Goal: Task Accomplishment & Management: Complete application form

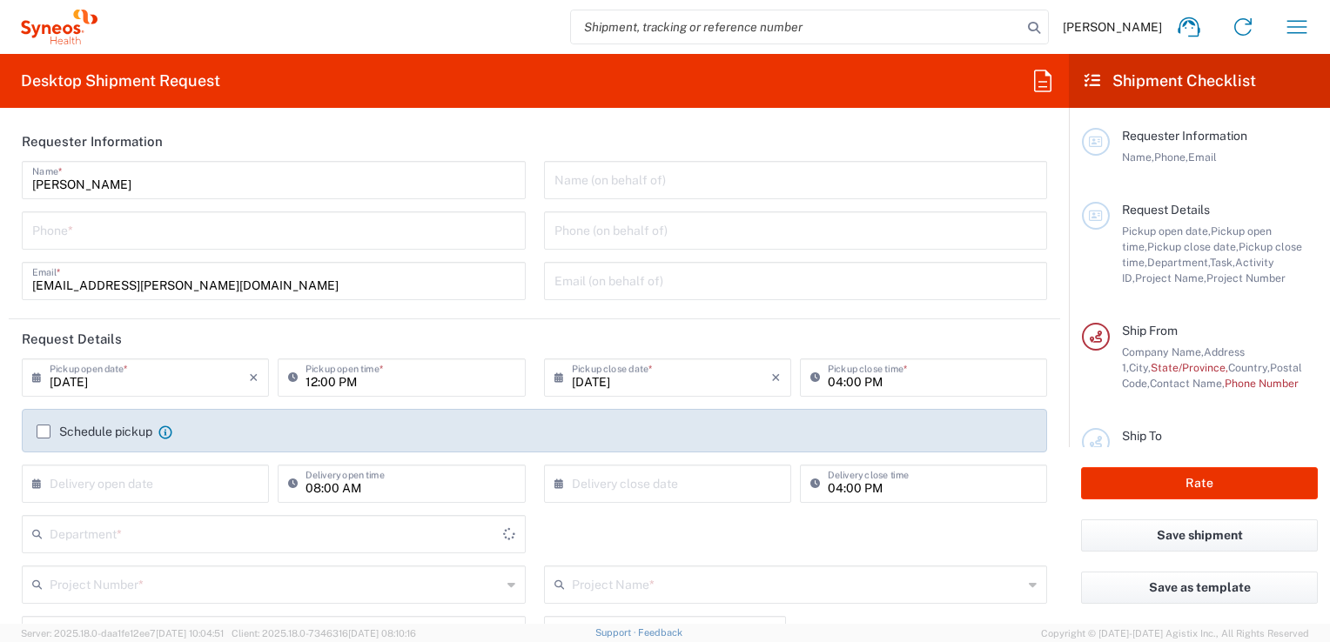
type input "[GEOGRAPHIC_DATA]"
type input "3243"
type input "INC Research Clin Svcs [GEOGRAPHIC_DATA]"
click at [212, 189] on input "[PERSON_NAME]" at bounding box center [273, 179] width 483 height 30
type input "[PERSON_NAME]"
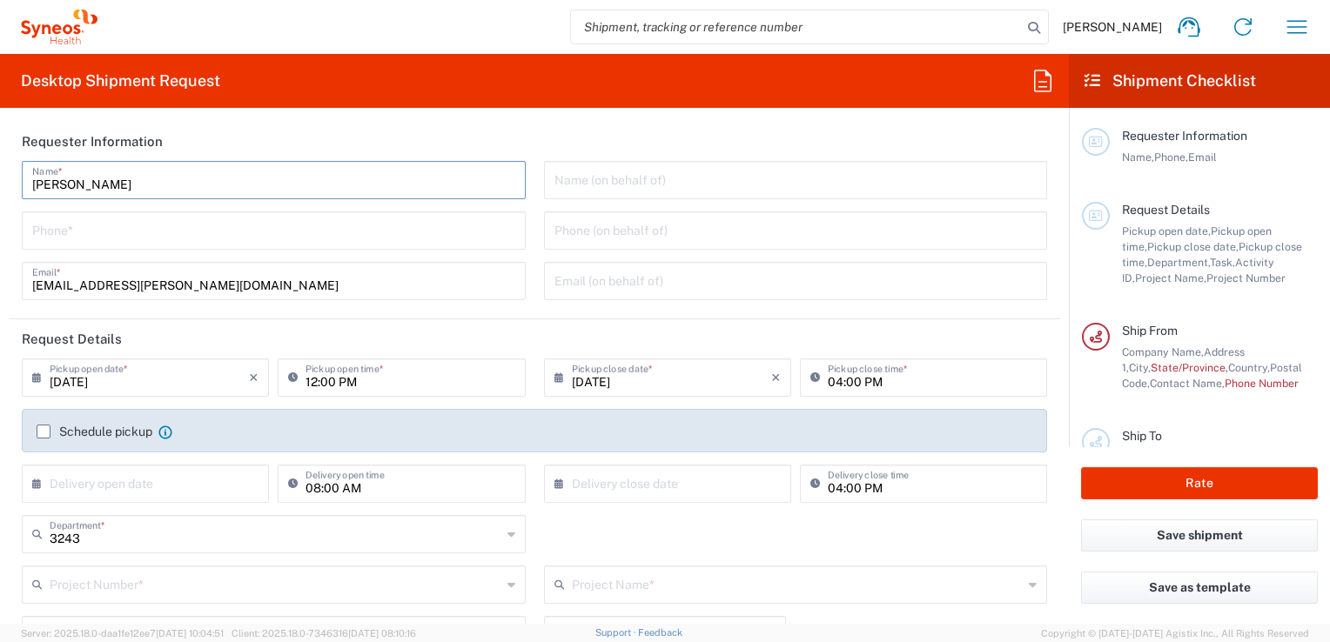
click at [151, 235] on input "tel" at bounding box center [273, 229] width 483 height 30
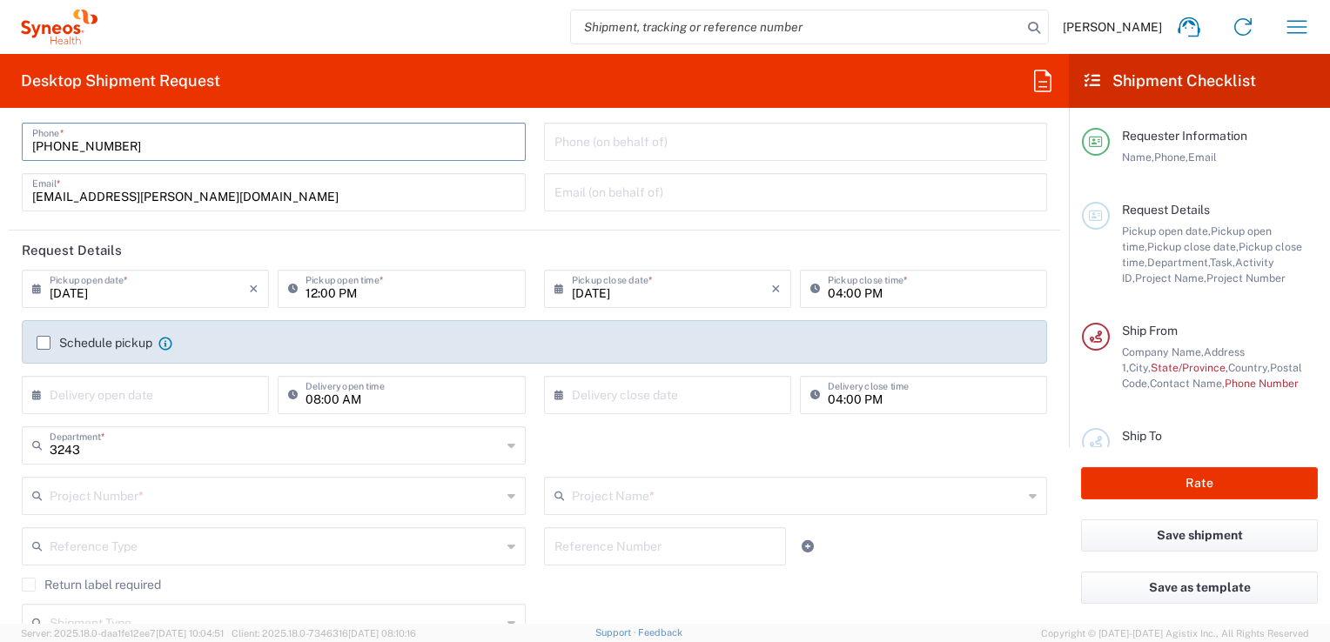
scroll to position [87, 0]
type input "[PHONE_NUMBER]"
click at [1162, 72] on h2 "Shipment Checklist" at bounding box center [1170, 81] width 171 height 21
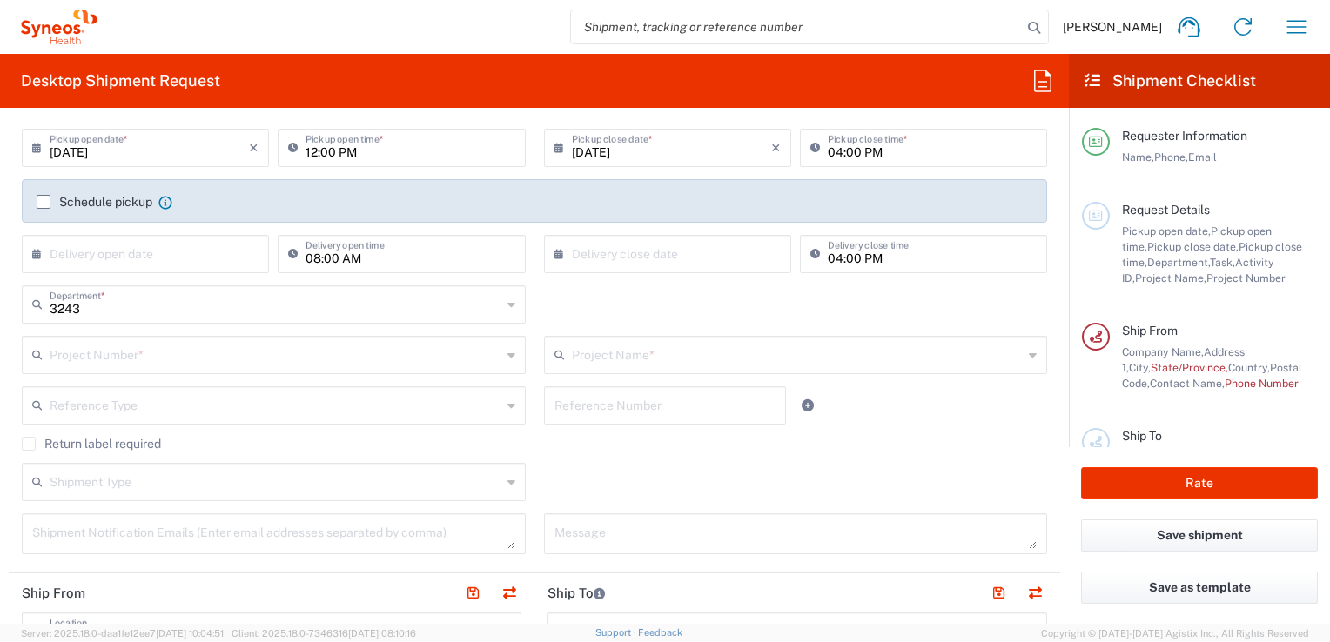
scroll to position [261, 0]
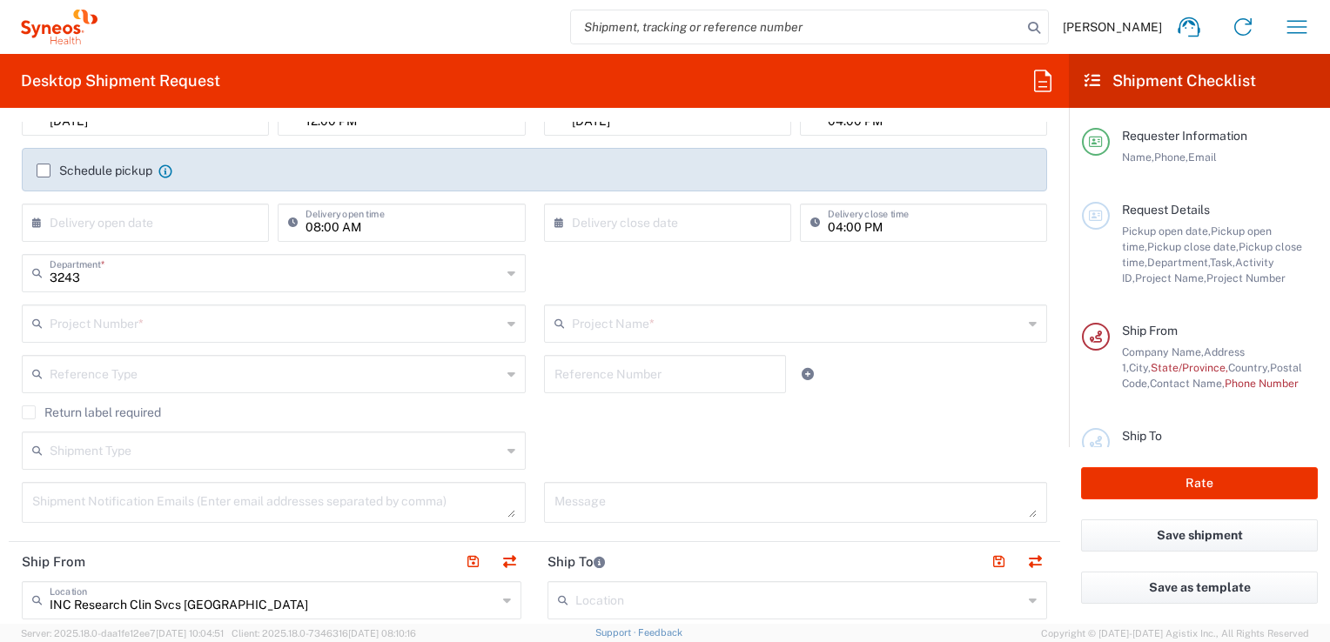
click at [146, 336] on input "text" at bounding box center [276, 322] width 452 height 30
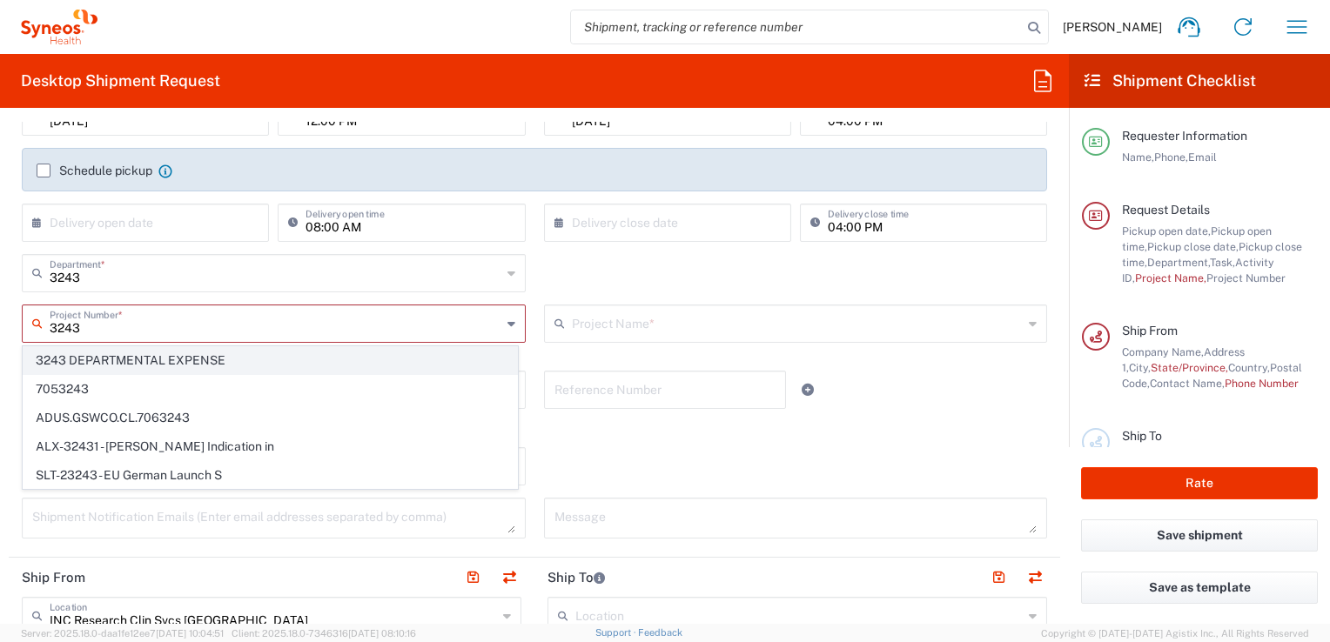
click at [146, 351] on span "3243 DEPARTMENTAL EXPENSE" at bounding box center [271, 360] width 494 height 27
type input "3243 DEPARTMENTAL EXPENSE"
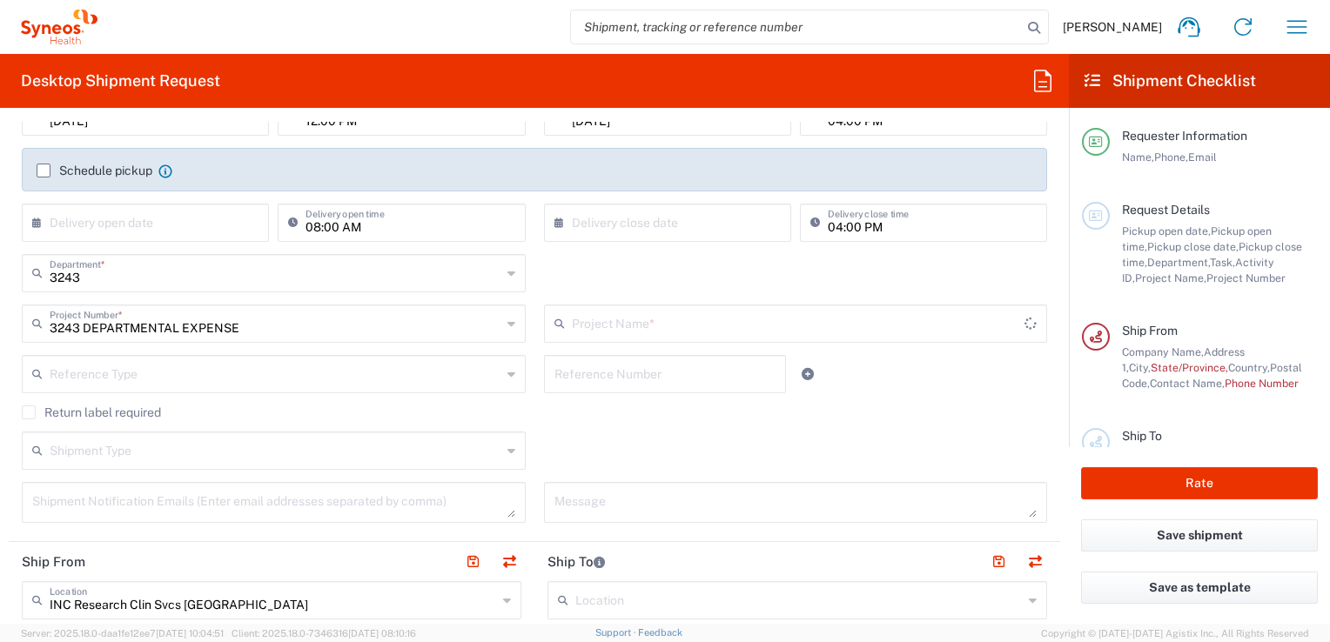
type input "3243 DEPARTMENTAL EXPENSE"
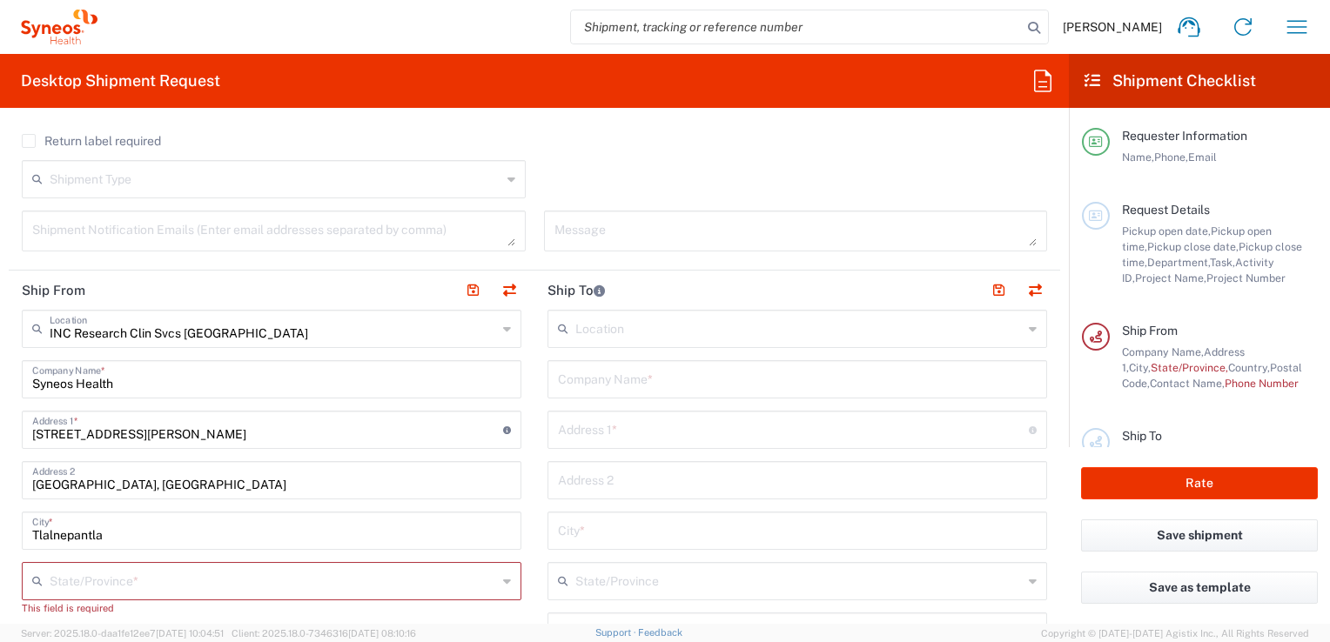
scroll to position [522, 0]
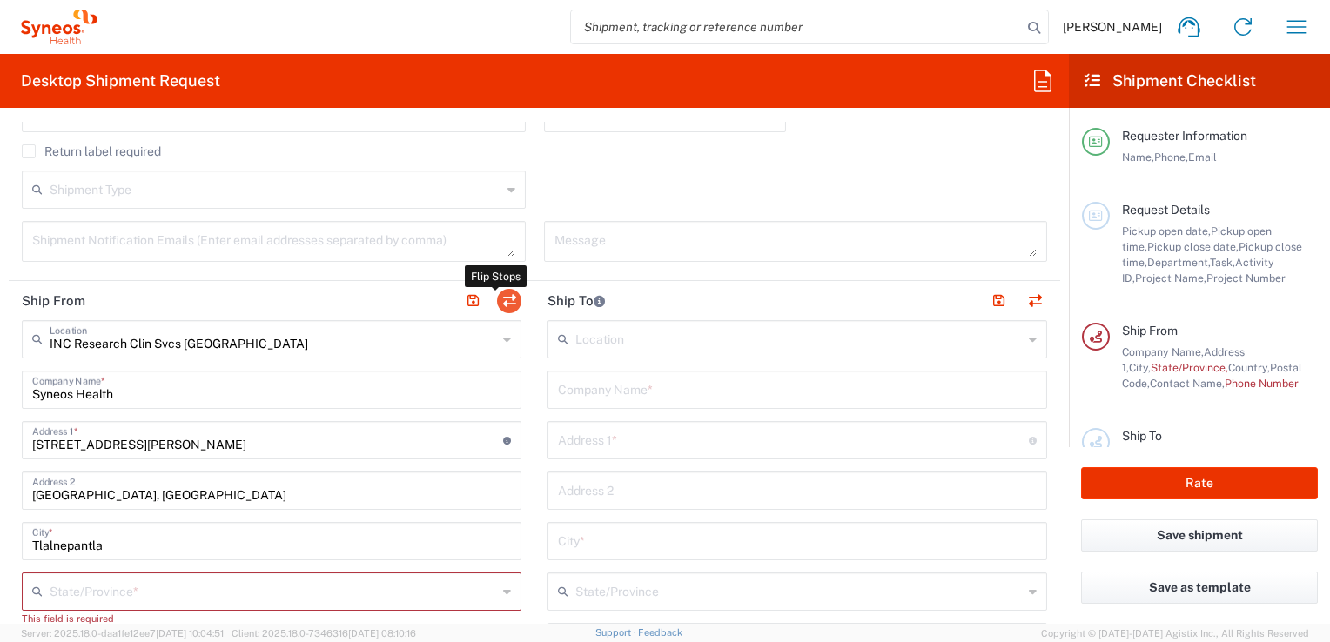
click at [497, 303] on button "button" at bounding box center [509, 301] width 24 height 24
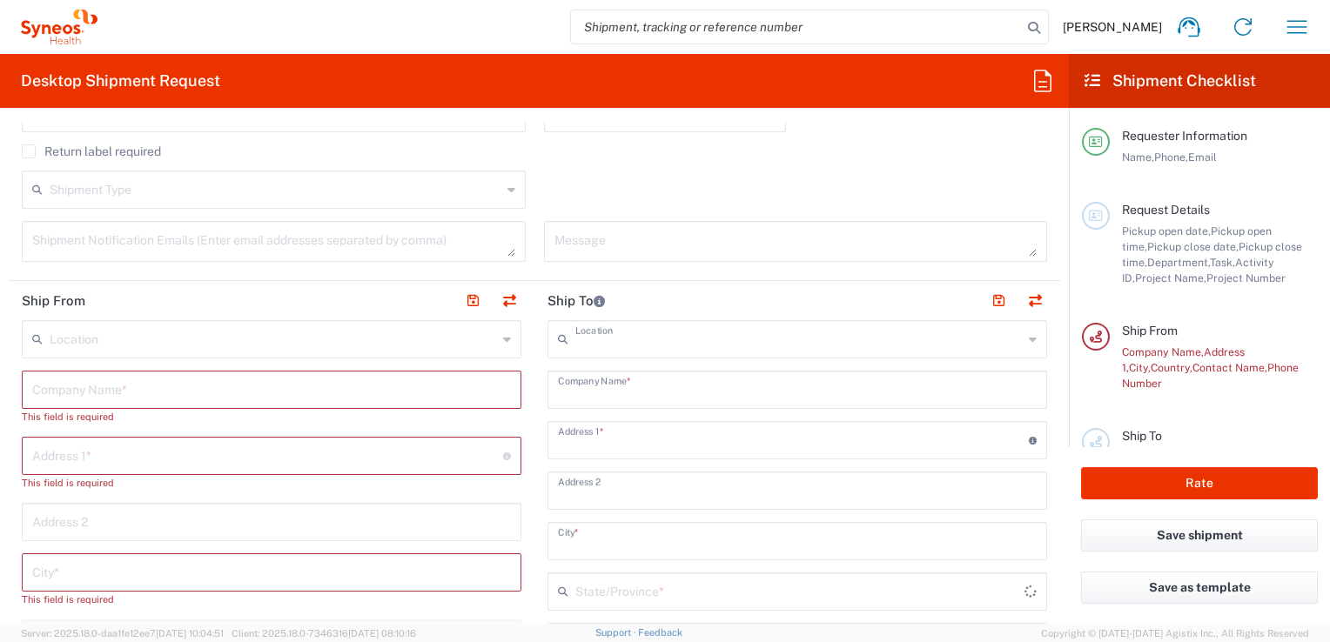
type input "INC Research Clin Svcs [GEOGRAPHIC_DATA]"
type input "Syneos Health"
type input "[STREET_ADDRESS][PERSON_NAME]"
type input "[GEOGRAPHIC_DATA], [GEOGRAPHIC_DATA]"
type input "Tlalnepantla"
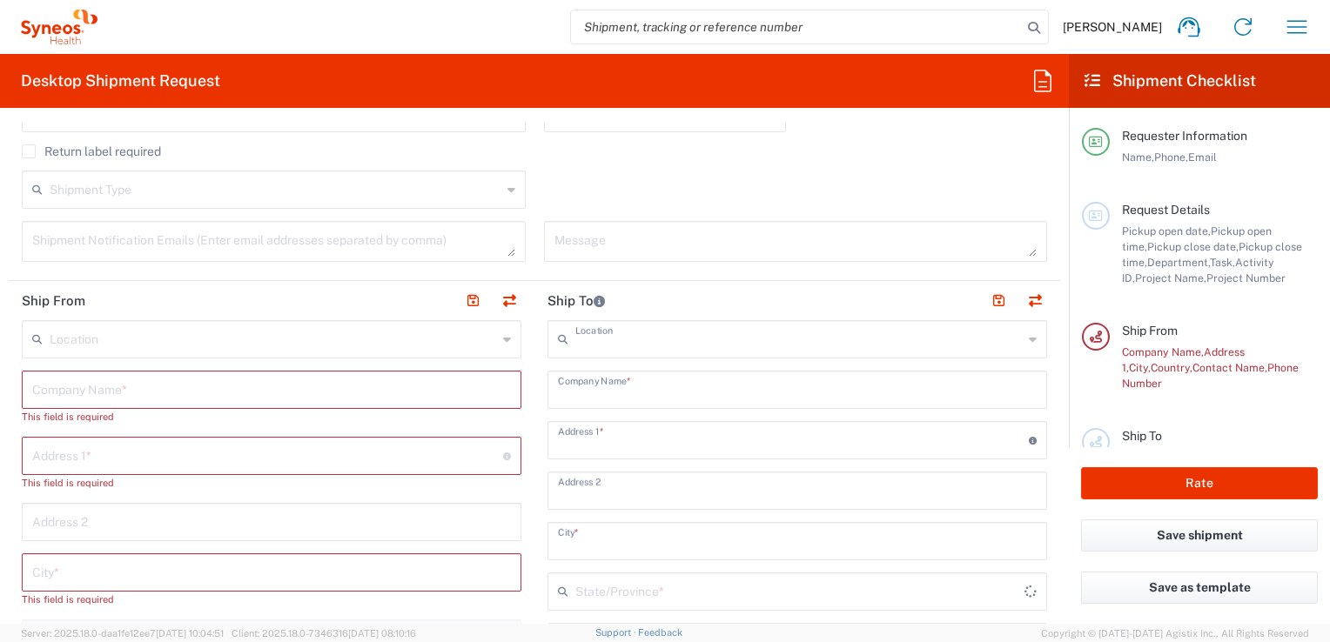
type input "[GEOGRAPHIC_DATA]"
type input "54060"
type input "[PERSON_NAME]"
type input "[EMAIL_ADDRESS][PERSON_NAME][DOMAIN_NAME]"
type input "EORI"
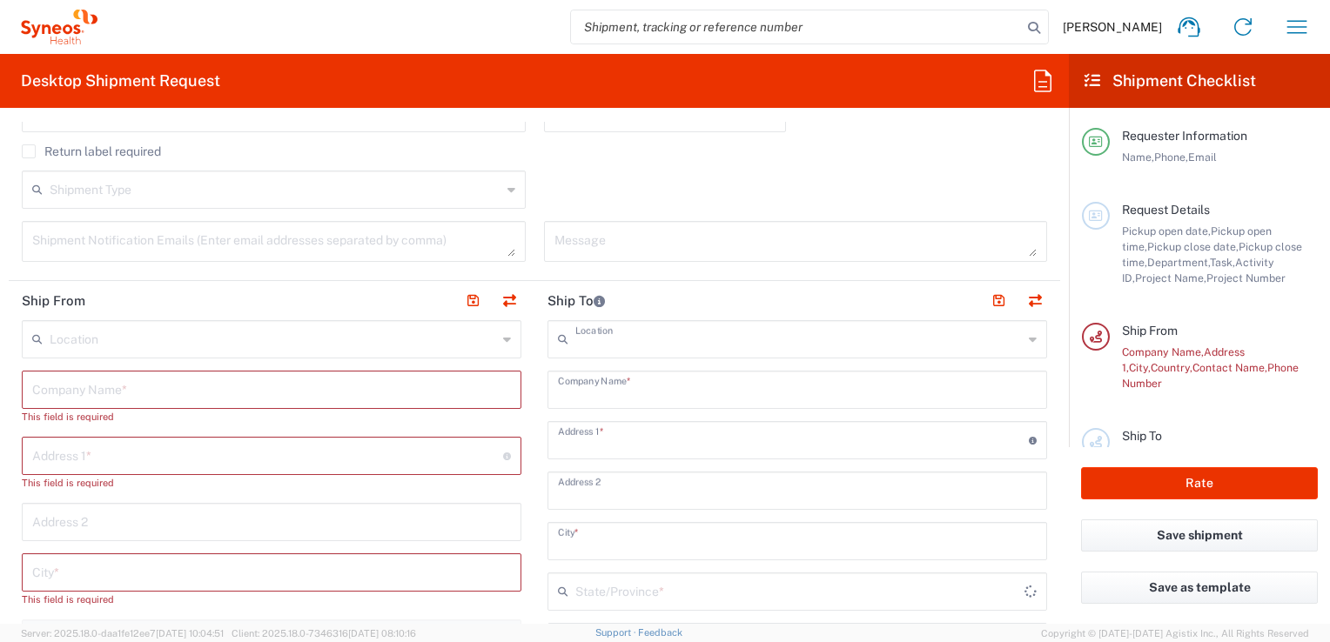
type input "TIN"
type input "KIN030716VB2"
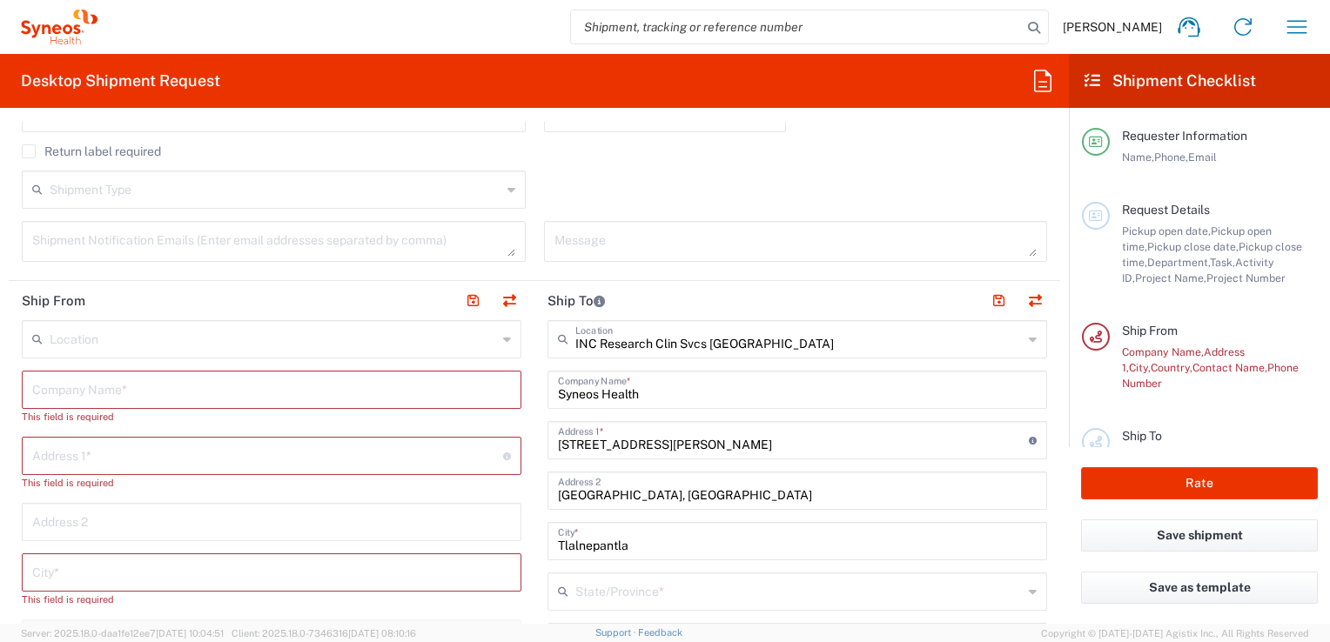
scroll to position [609, 0]
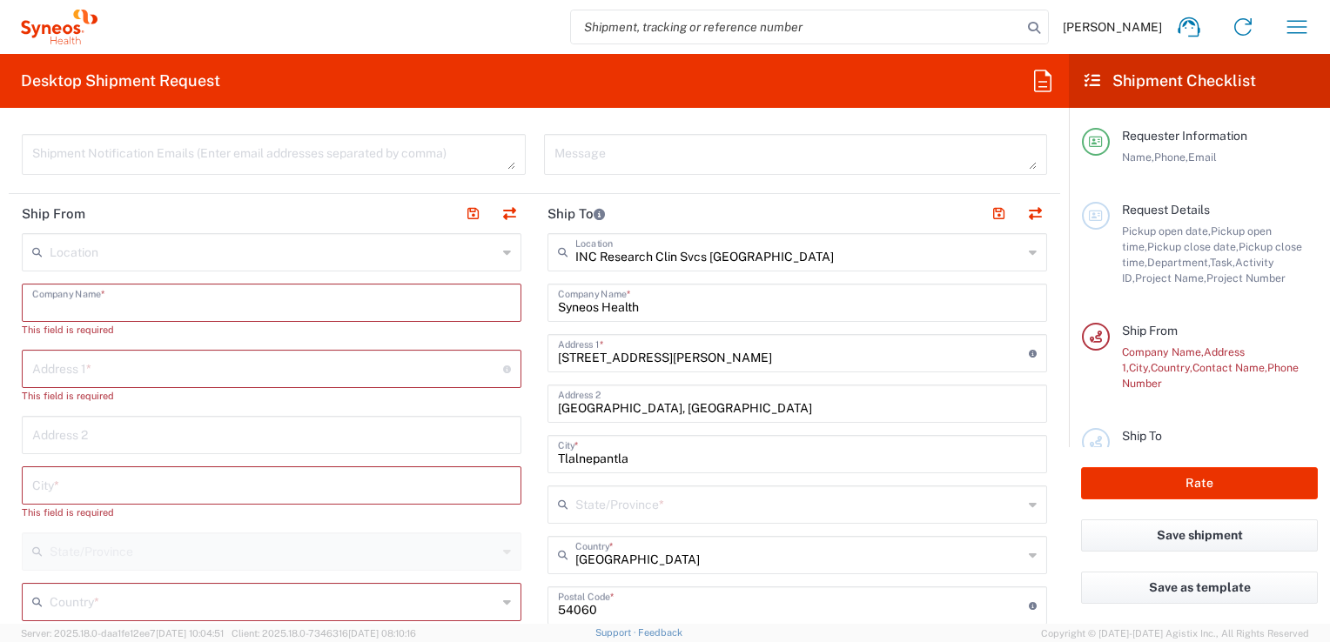
click at [194, 304] on input "text" at bounding box center [271, 301] width 479 height 30
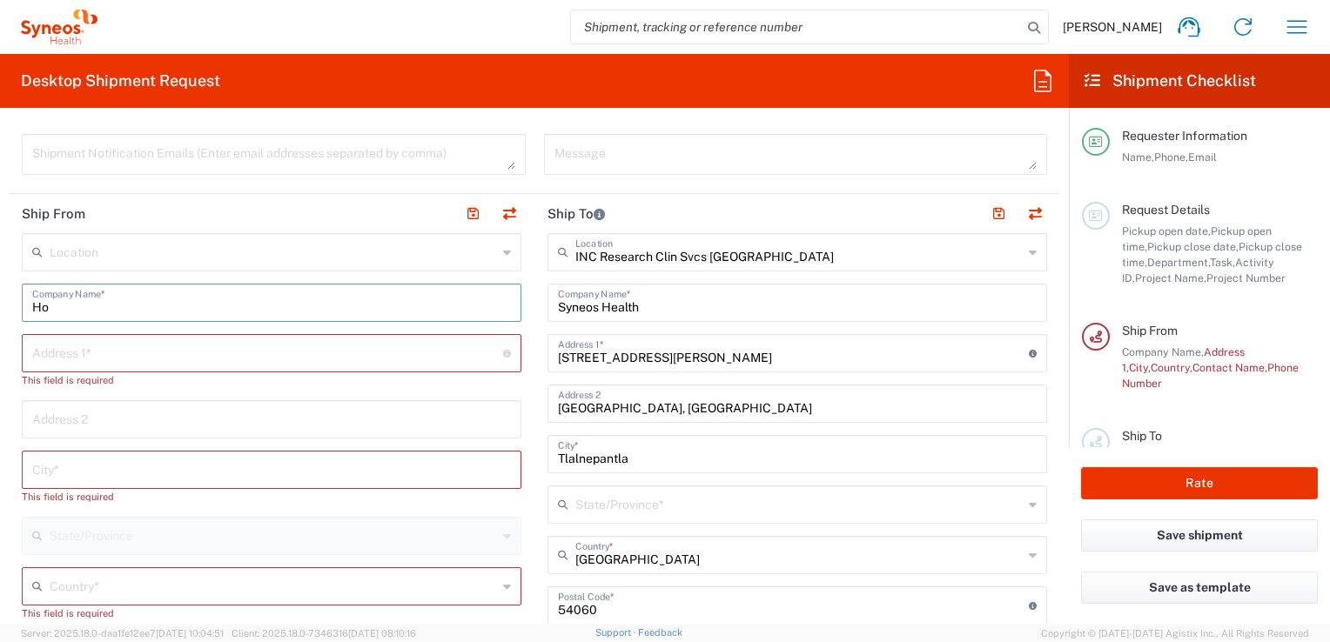
type input "H"
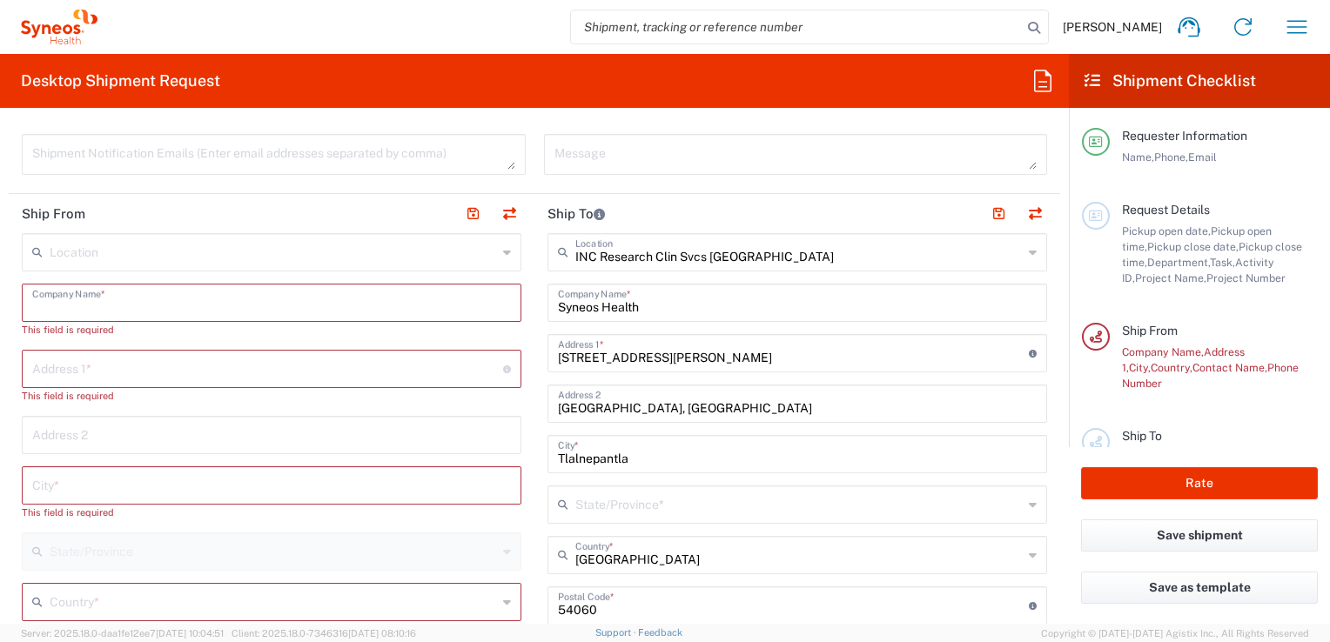
click at [167, 362] on input "text" at bounding box center [267, 368] width 471 height 30
click at [145, 309] on input "text" at bounding box center [271, 301] width 479 height 30
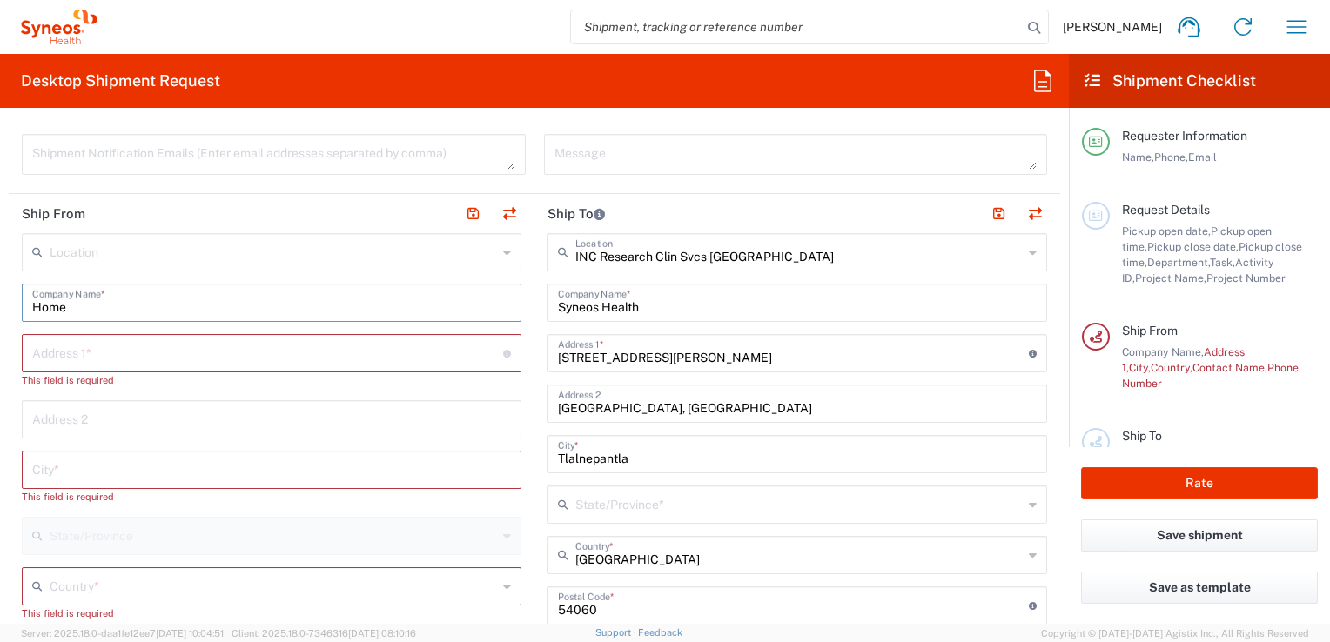
type input "Home"
click at [131, 344] on input "text" at bounding box center [267, 352] width 471 height 30
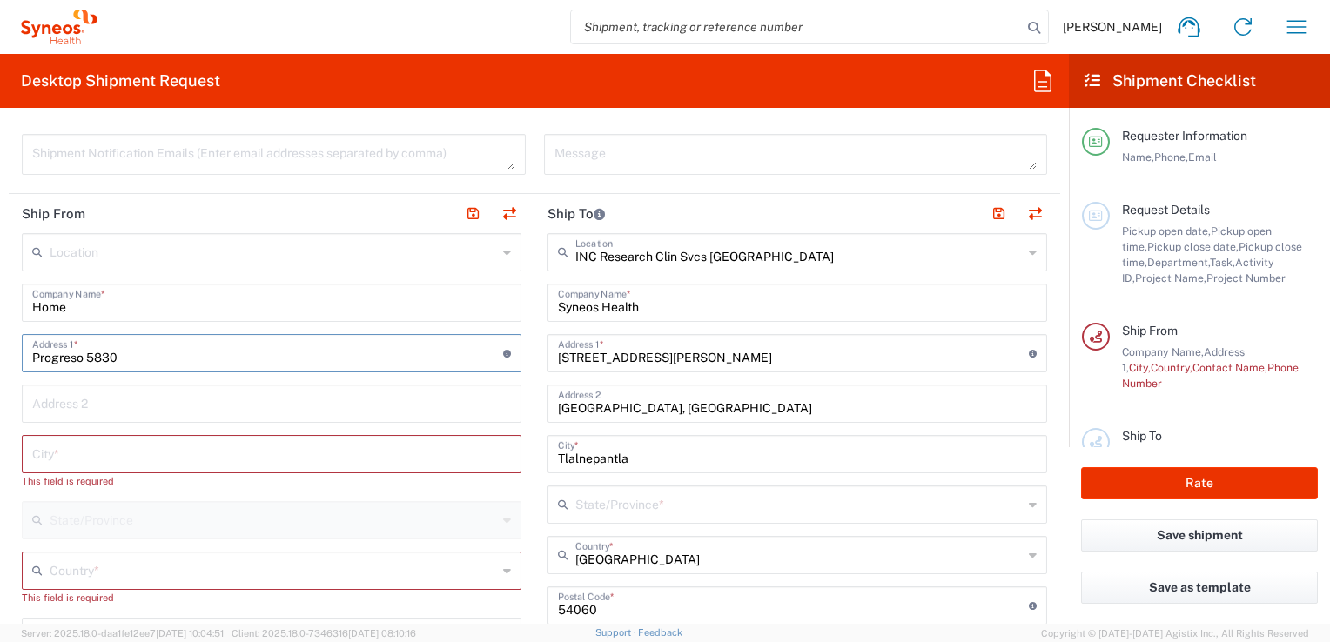
type input "Progreso 5830"
click at [149, 394] on input "text" at bounding box center [271, 402] width 479 height 30
type input "e"
type input "El [PERSON_NAME]"
click at [148, 454] on input "text" at bounding box center [271, 453] width 479 height 30
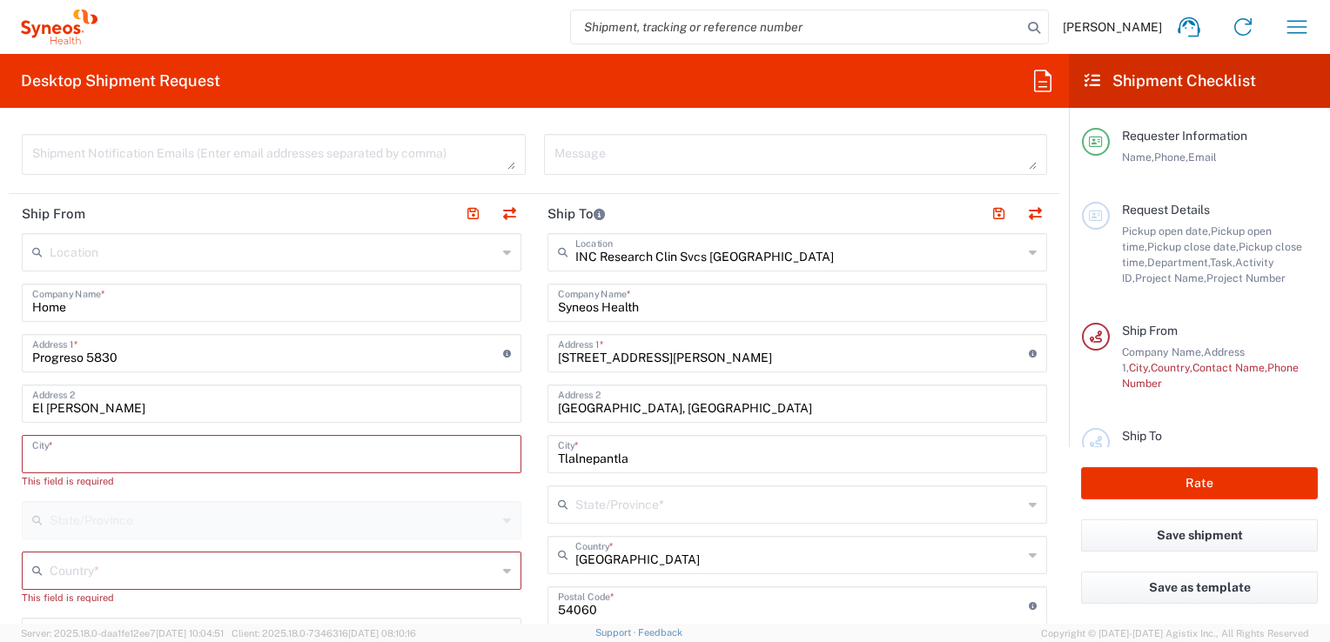
type input "z"
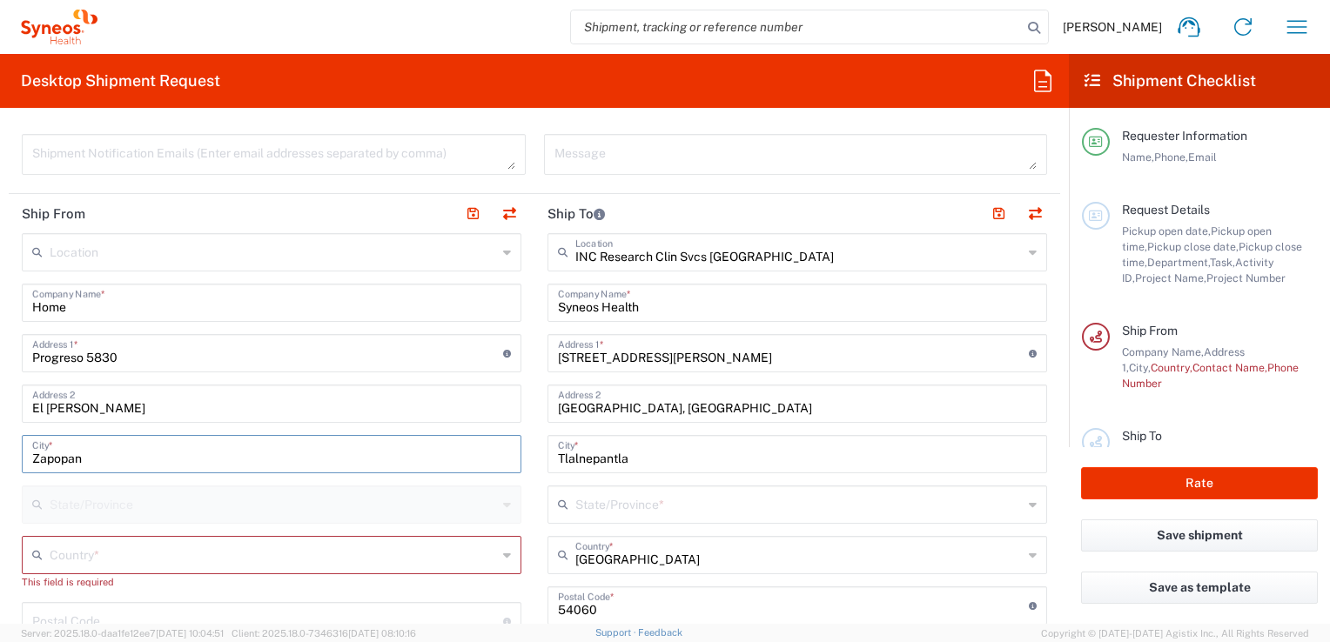
type input "Zapopan"
click at [155, 555] on input "text" at bounding box center [273, 554] width 447 height 30
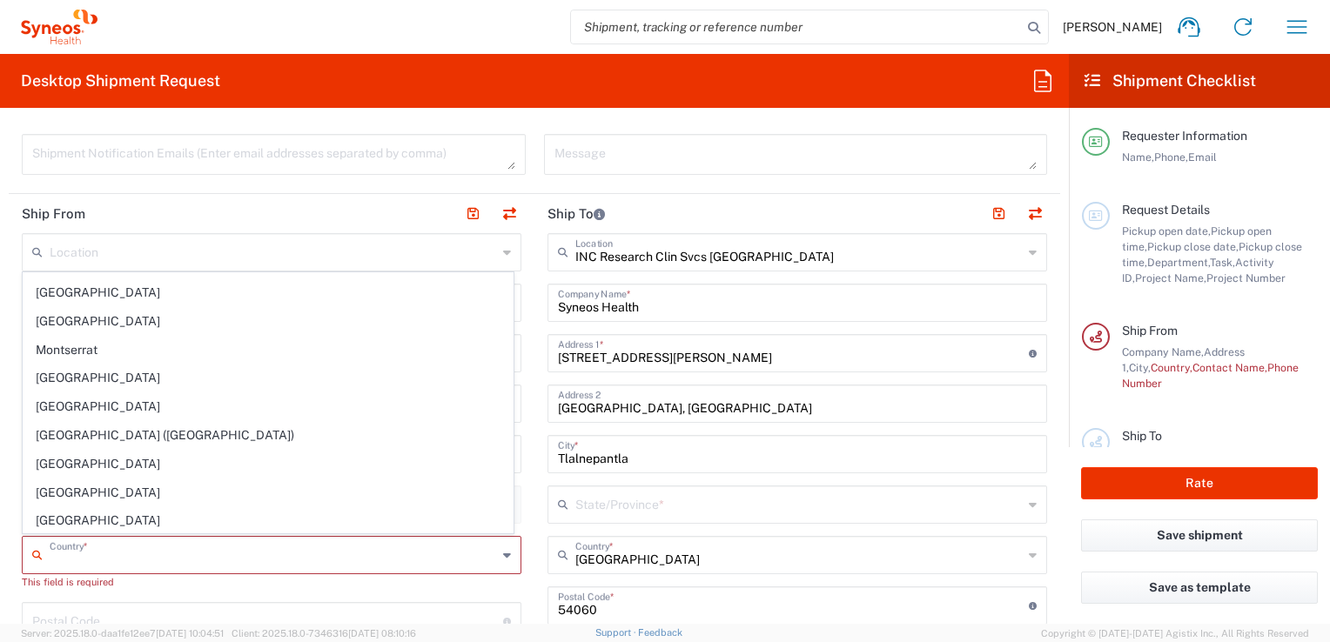
scroll to position [4353, 0]
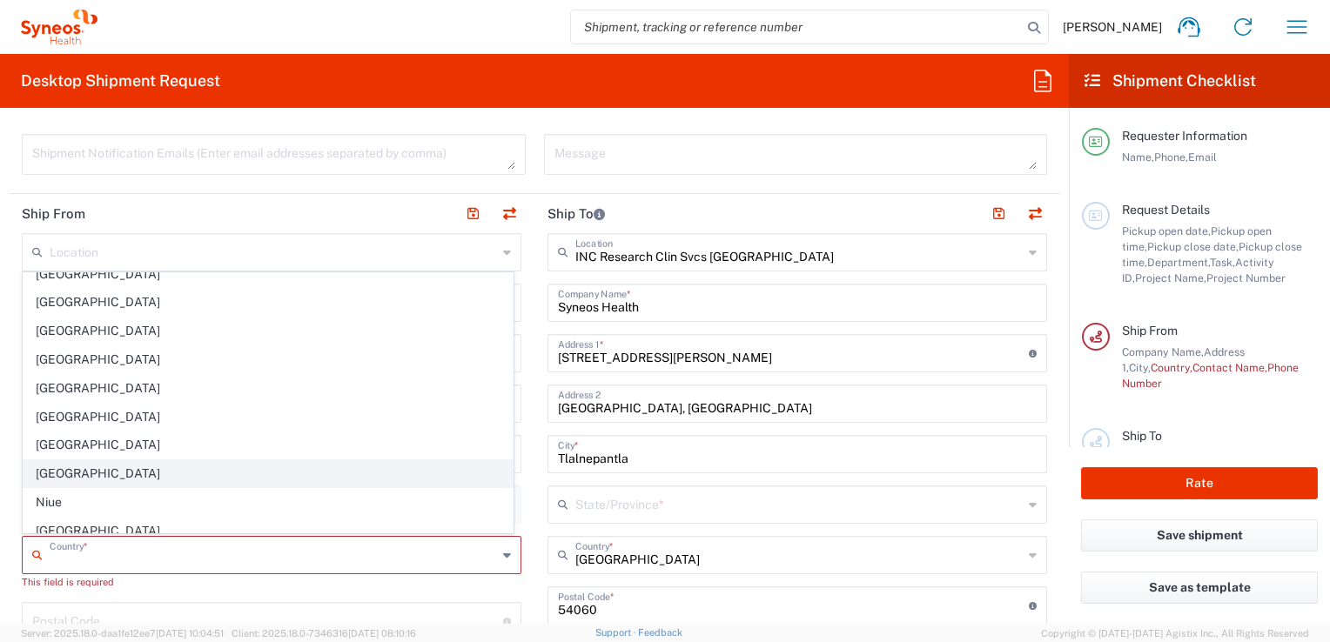
type input "[GEOGRAPHIC_DATA]"
type input "[EMAIL_ADDRESS][PERSON_NAME][DOMAIN_NAME]"
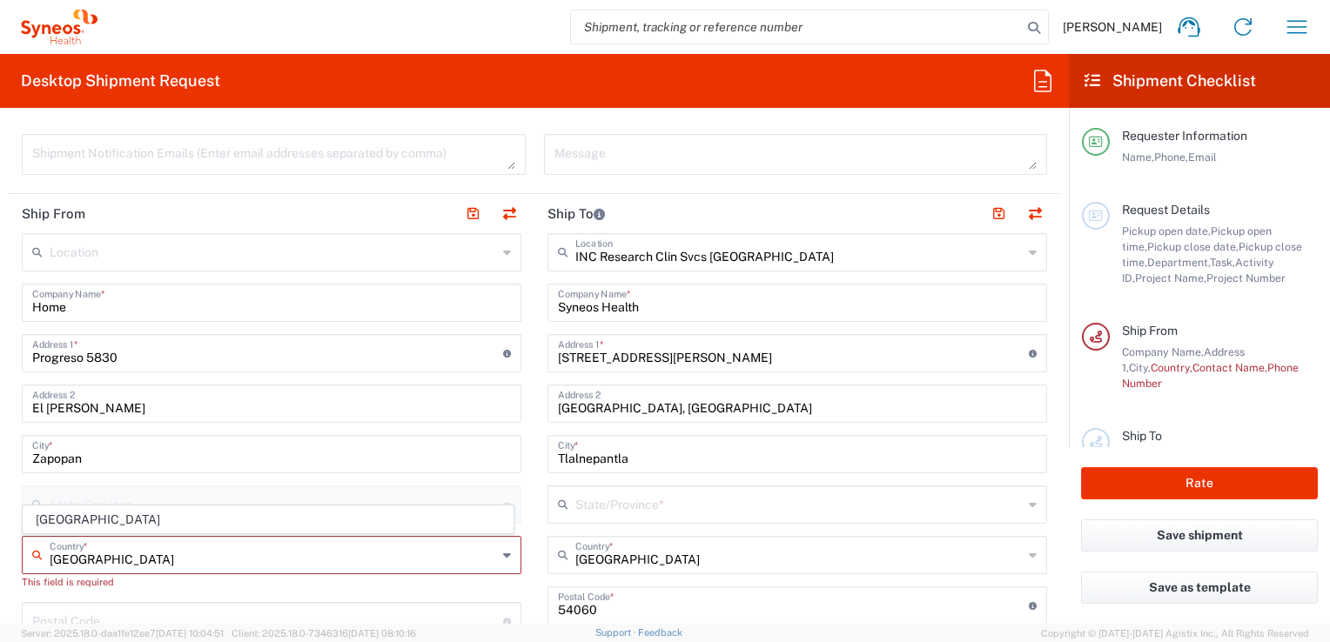
scroll to position [0, 0]
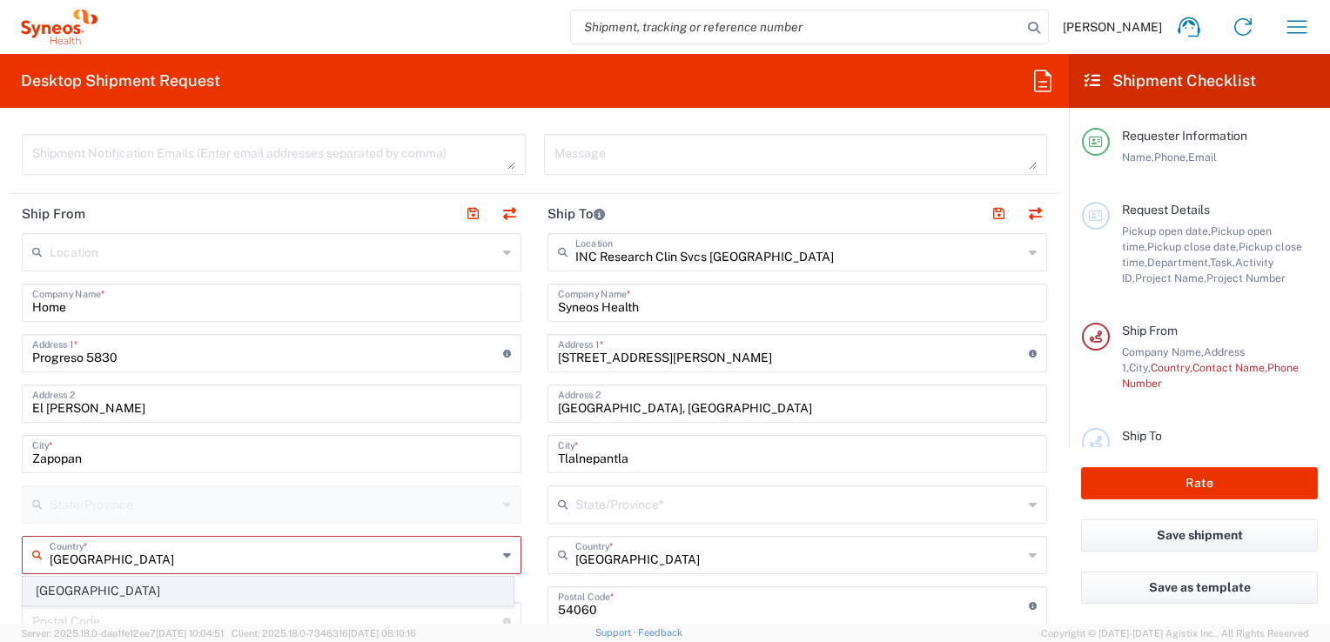
click at [176, 604] on span "[GEOGRAPHIC_DATA]" at bounding box center [268, 591] width 489 height 27
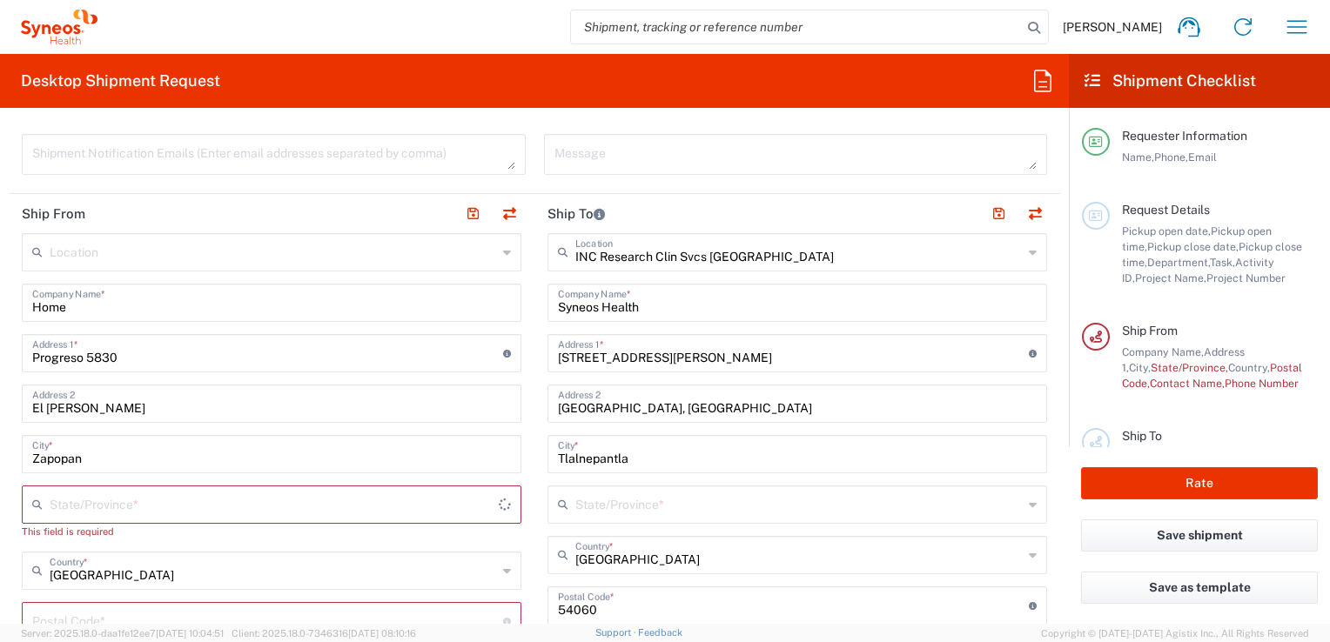
click at [180, 510] on input "text" at bounding box center [274, 503] width 449 height 30
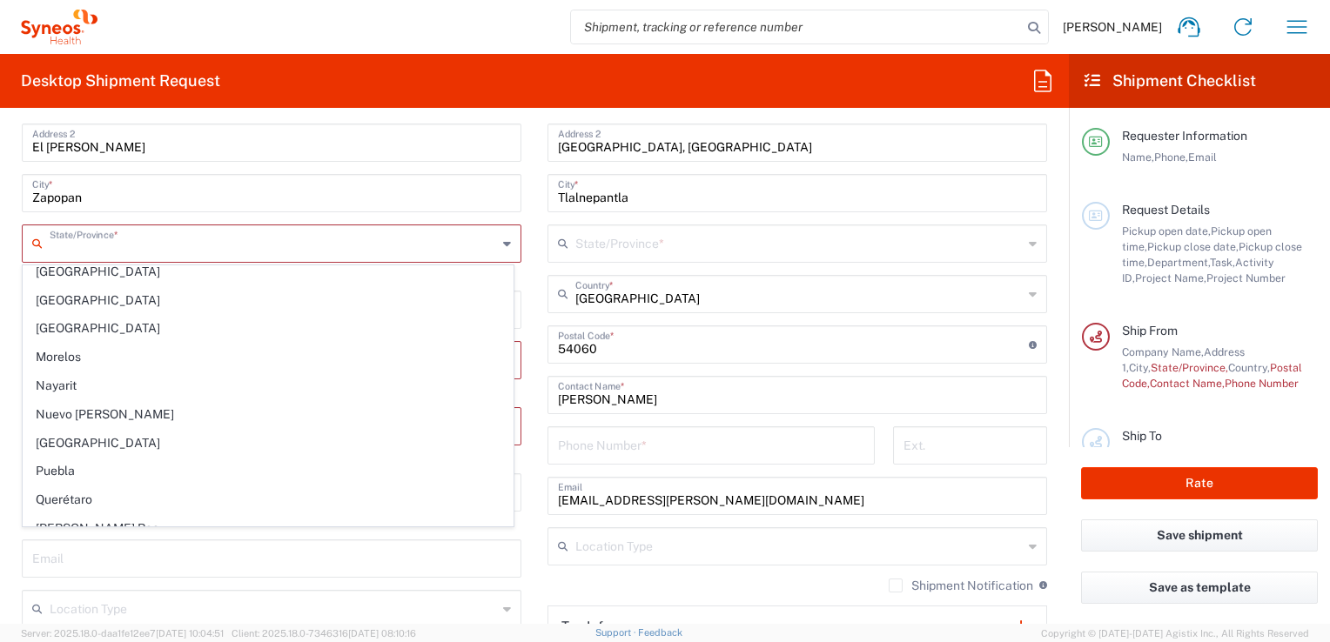
scroll to position [292, 0]
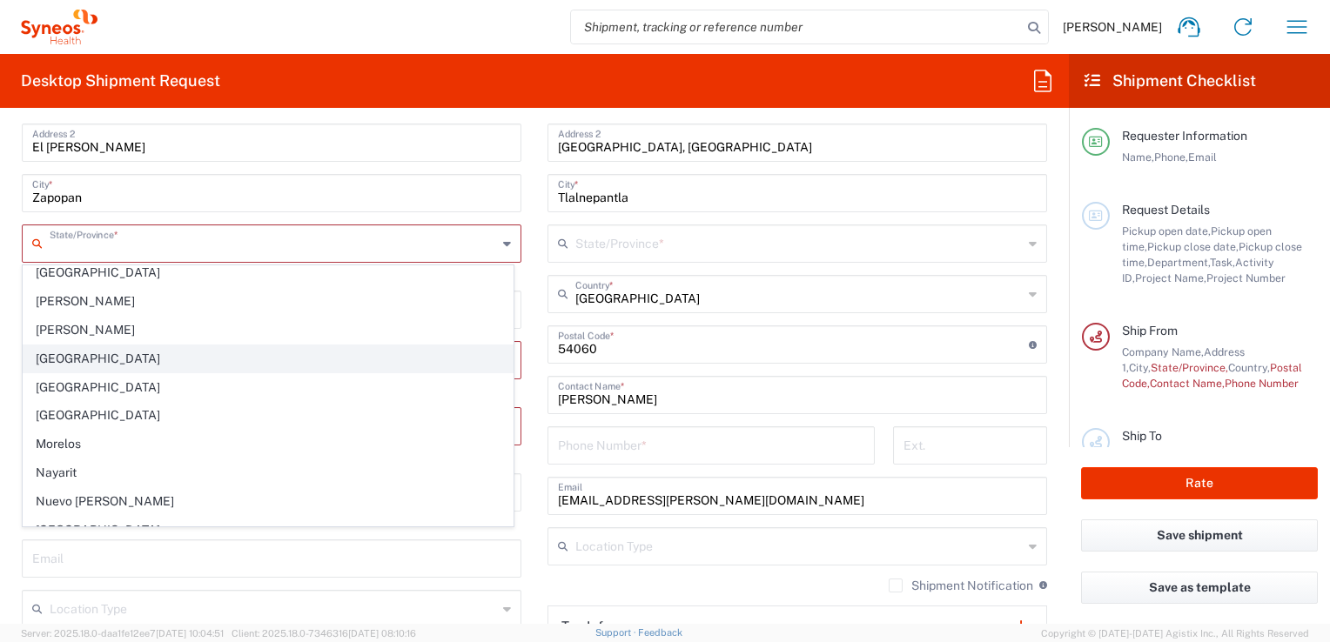
click at [116, 360] on span "[GEOGRAPHIC_DATA]" at bounding box center [268, 359] width 489 height 27
type input "[GEOGRAPHIC_DATA]"
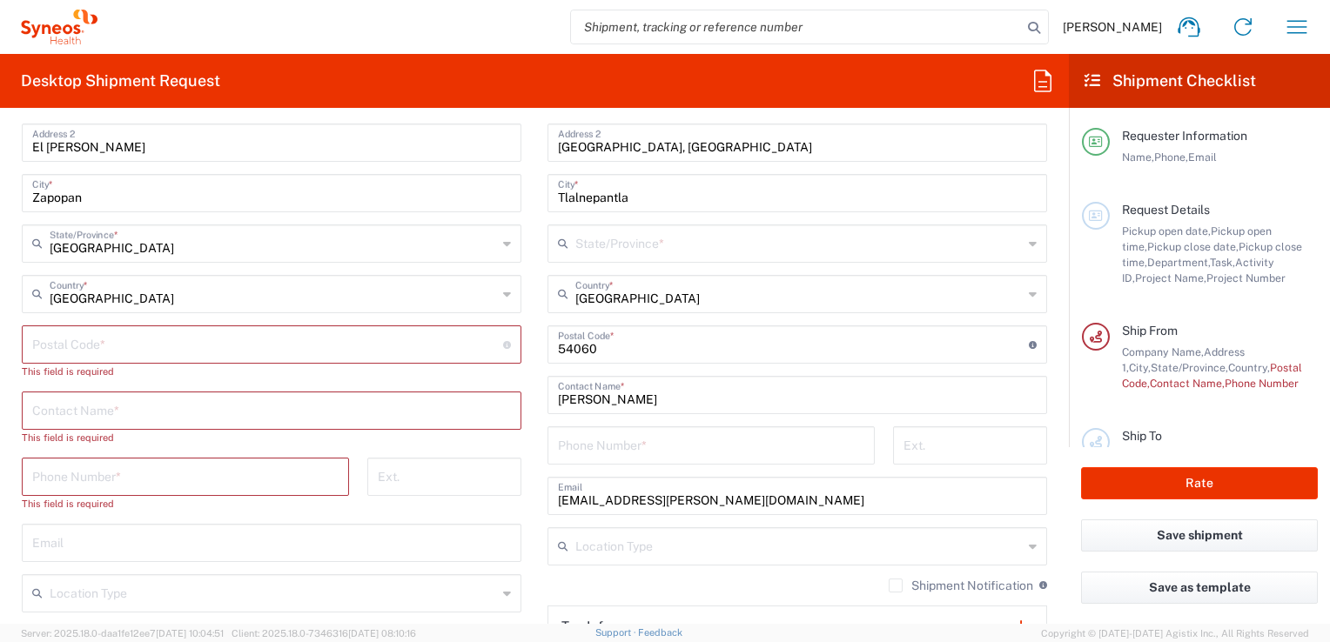
click at [84, 355] on input "undefined" at bounding box center [267, 343] width 471 height 30
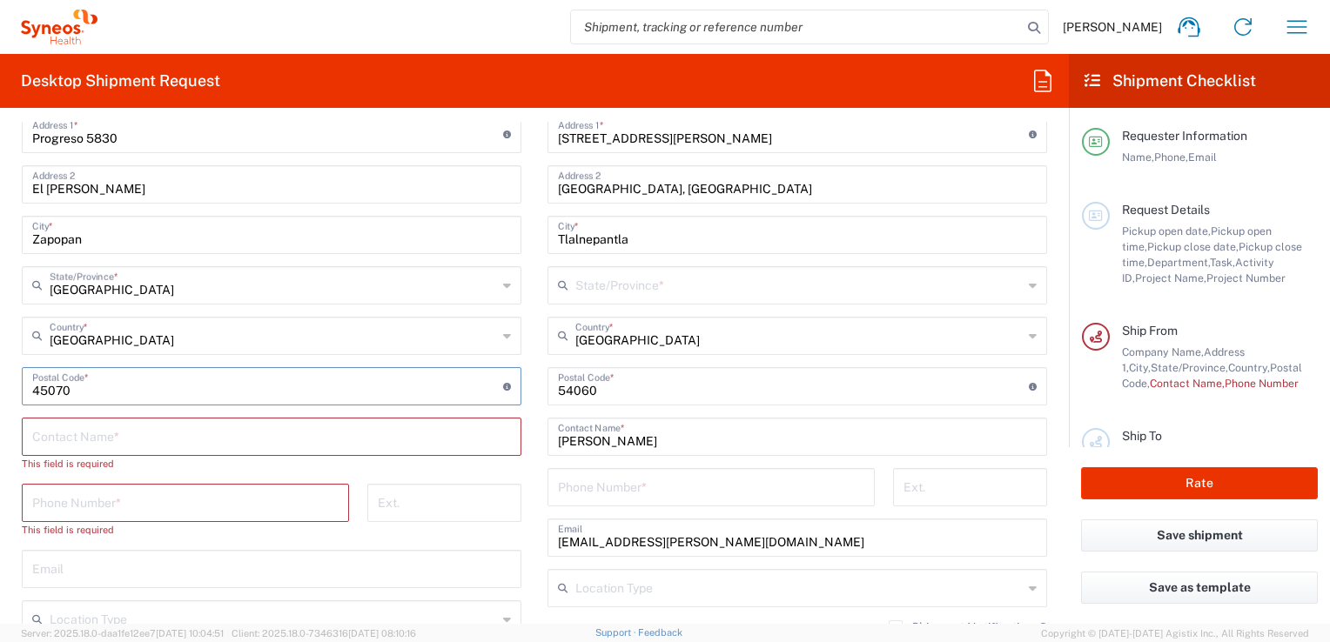
scroll to position [783, 0]
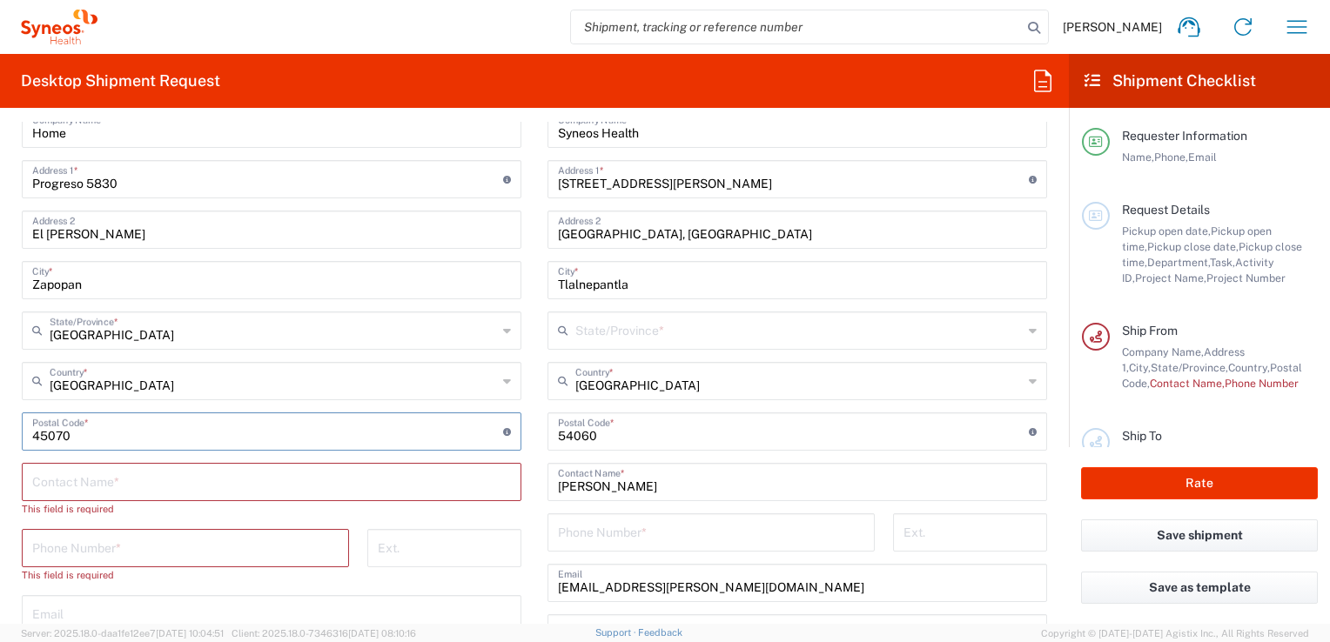
type input "45070"
click at [139, 477] on input "text" at bounding box center [271, 481] width 479 height 30
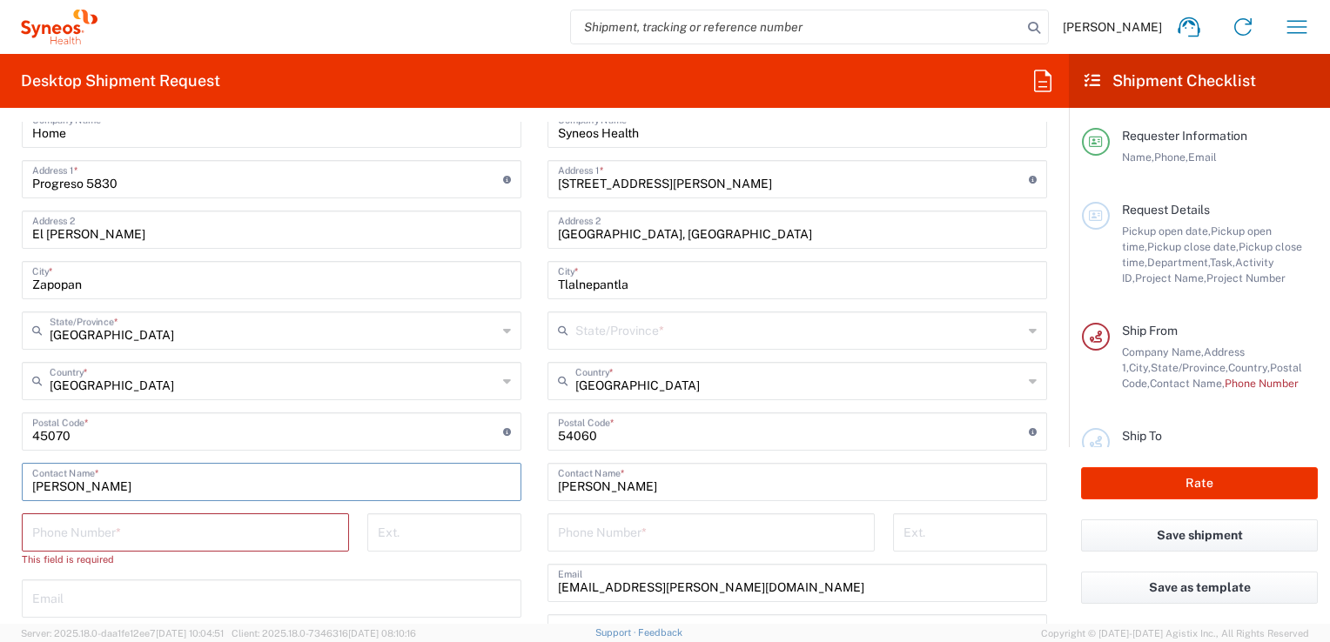
type input "[PERSON_NAME]"
click at [164, 524] on input "tel" at bounding box center [185, 531] width 306 height 30
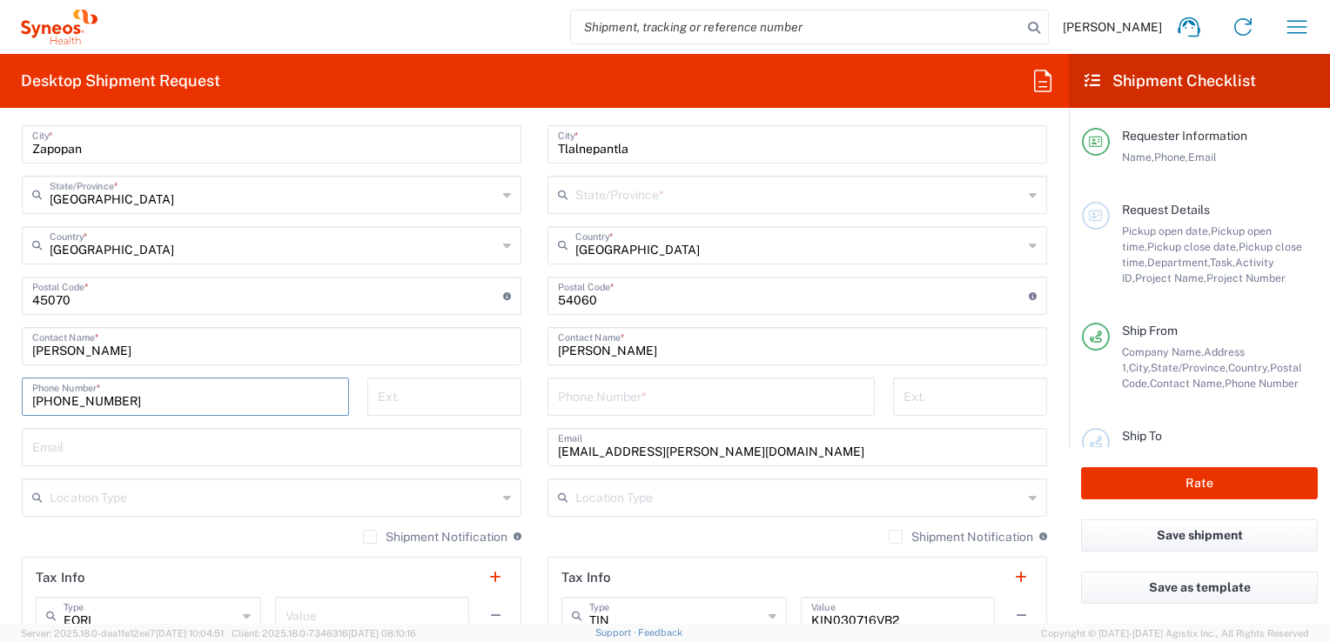
scroll to position [958, 0]
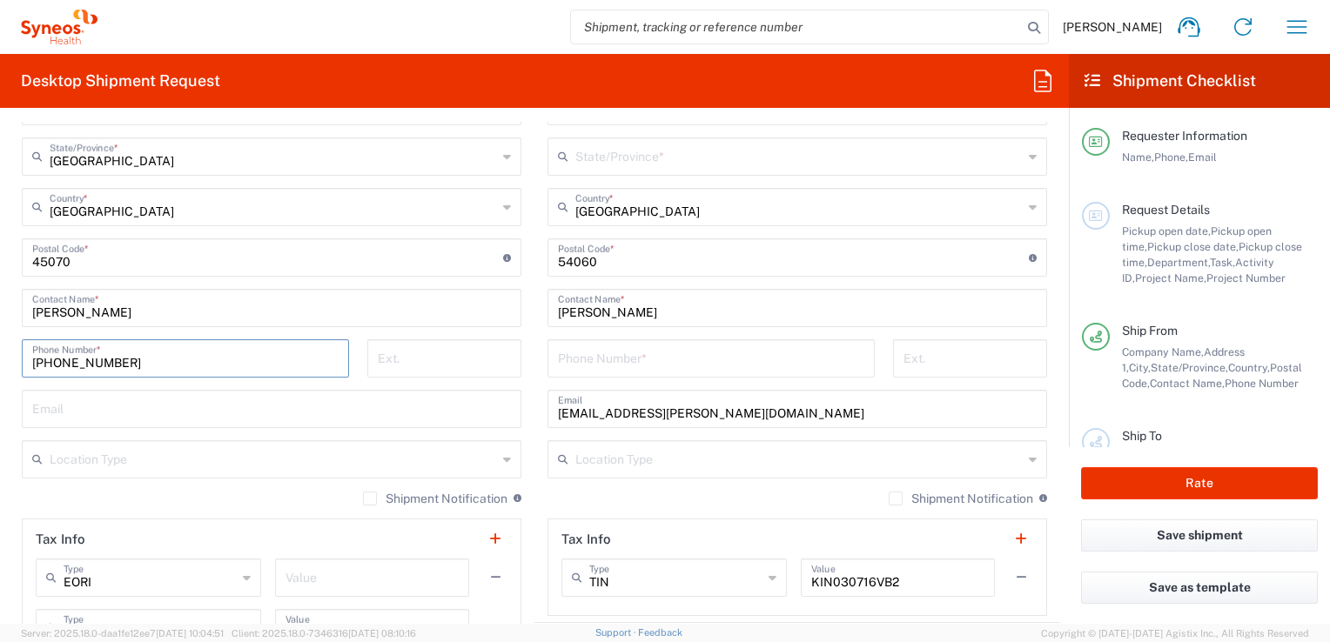
type input "[PHONE_NUMBER]"
click at [161, 504] on div "Shipment Notification If checked, a shipment notification email will be sent to…" at bounding box center [272, 505] width 500 height 28
click at [163, 416] on input "text" at bounding box center [271, 408] width 479 height 30
type input "[EMAIL_ADDRESS][PERSON_NAME][DOMAIN_NAME]"
click at [154, 467] on input "text" at bounding box center [273, 458] width 447 height 30
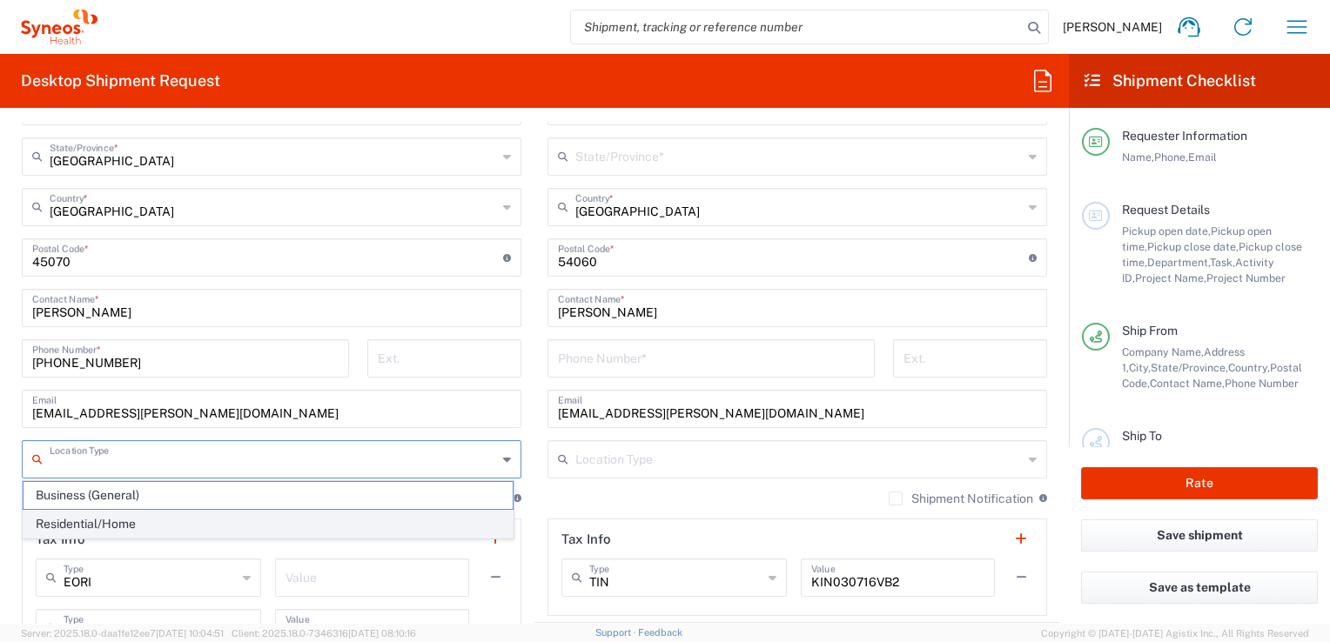
click at [151, 514] on span "Residential/Home" at bounding box center [268, 524] width 489 height 27
type input "Residential/Home"
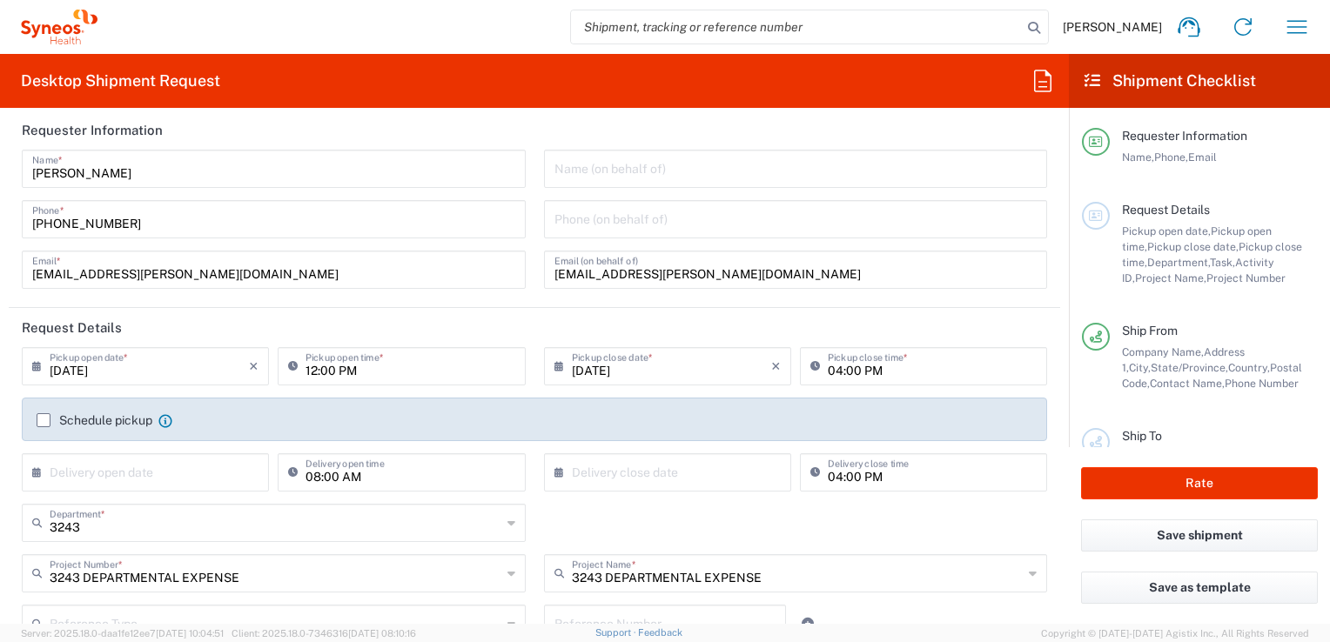
scroll to position [0, 0]
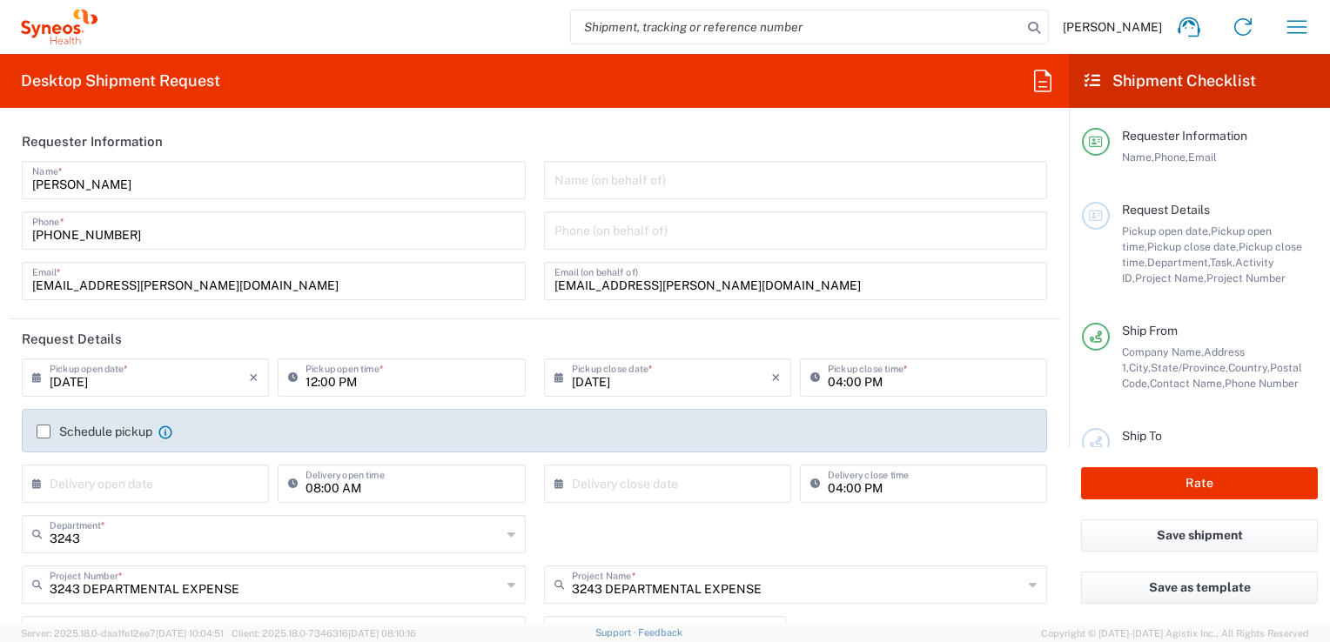
click at [332, 379] on input "12:00 PM" at bounding box center [410, 376] width 209 height 30
click at [421, 372] on input "12:00 PM" at bounding box center [410, 376] width 209 height 30
click at [439, 346] on header "Request Details" at bounding box center [535, 338] width 1052 height 39
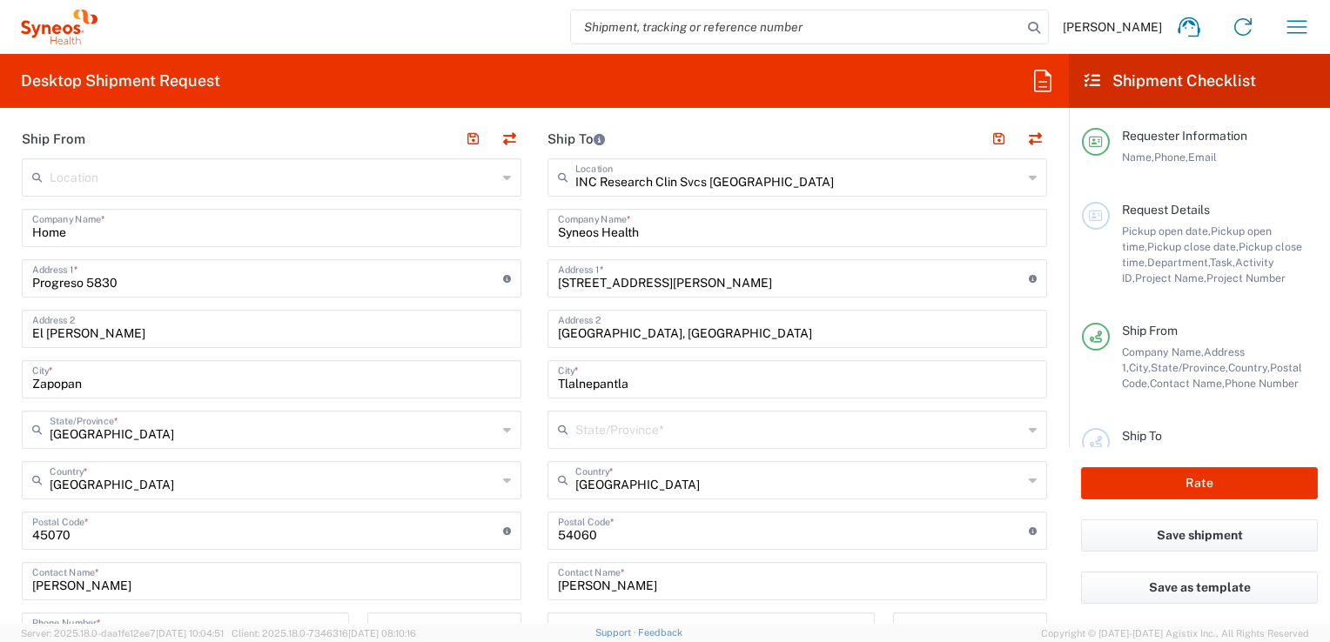
scroll to position [696, 0]
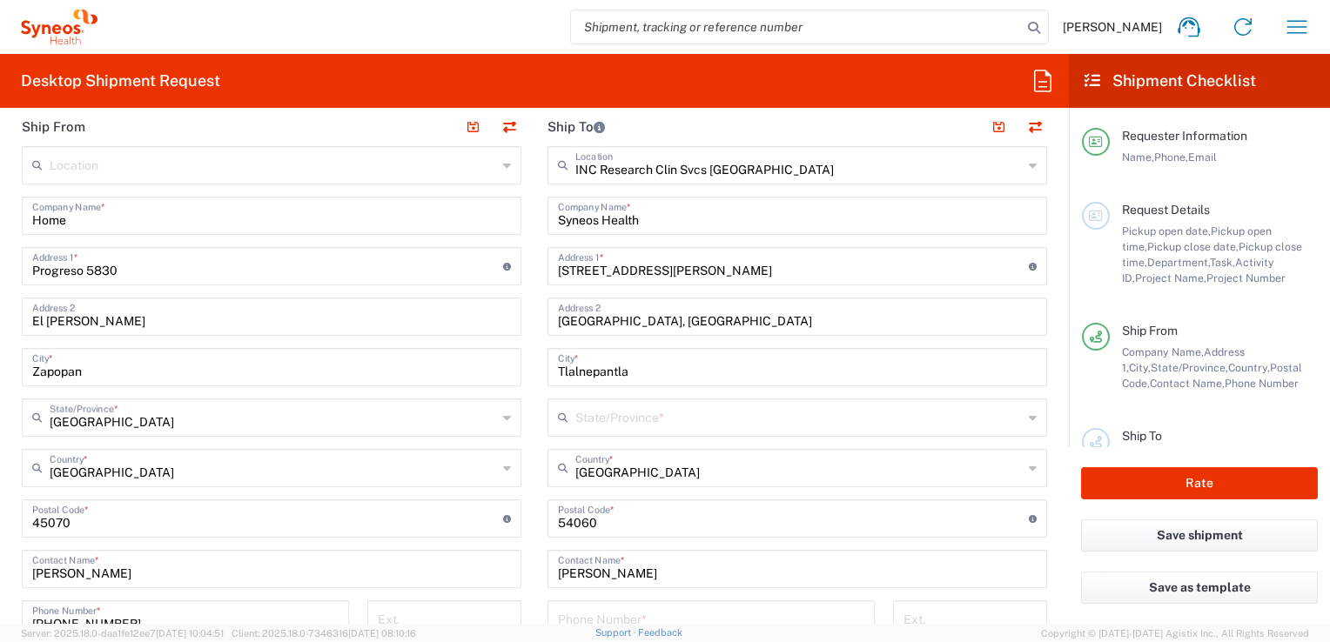
click at [598, 410] on input "text" at bounding box center [798, 416] width 447 height 30
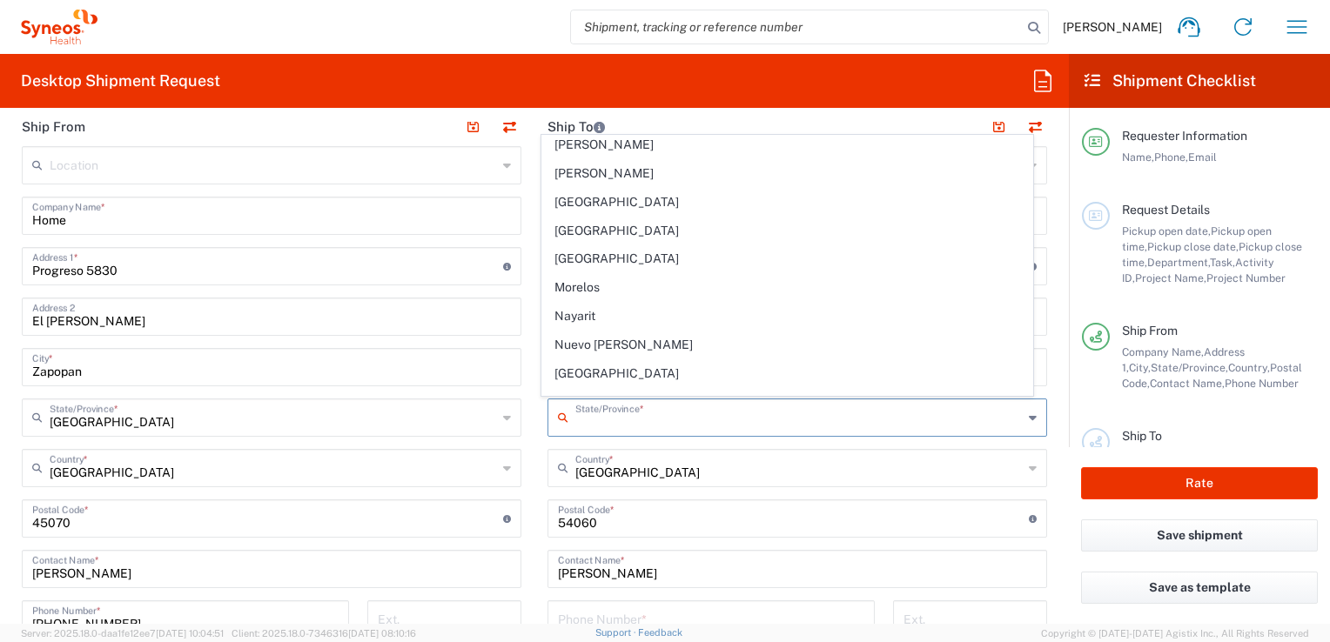
scroll to position [292, 0]
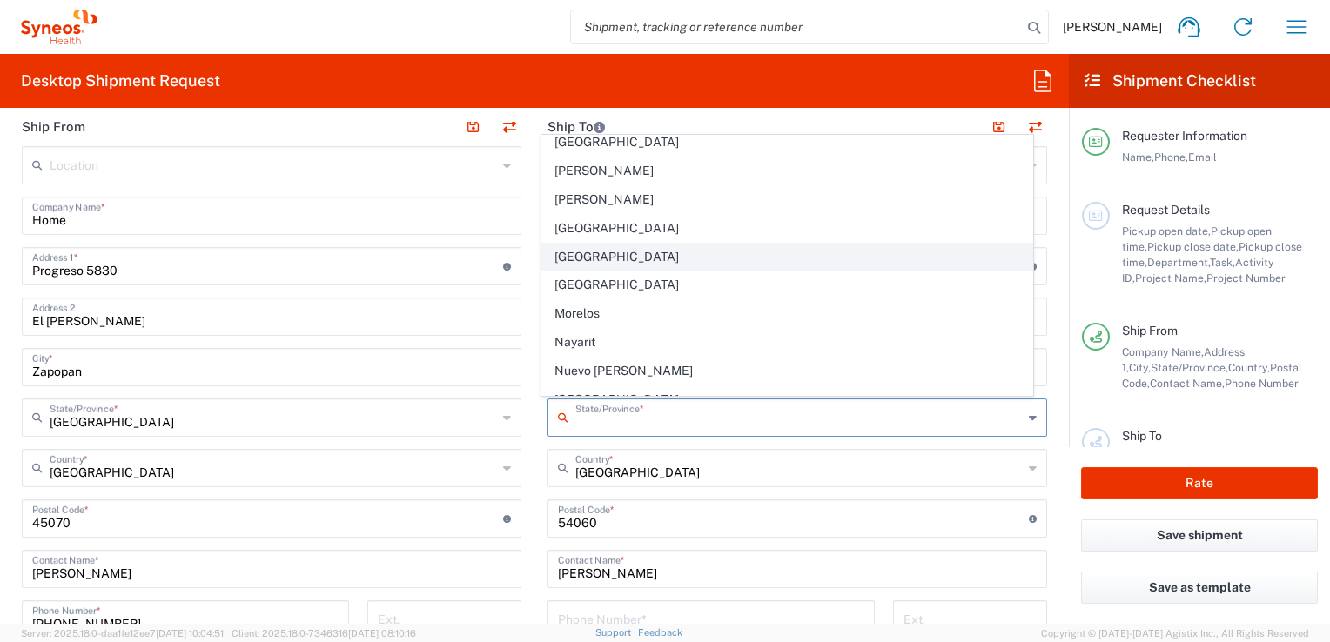
click at [622, 250] on span "[GEOGRAPHIC_DATA]" at bounding box center [786, 257] width 489 height 27
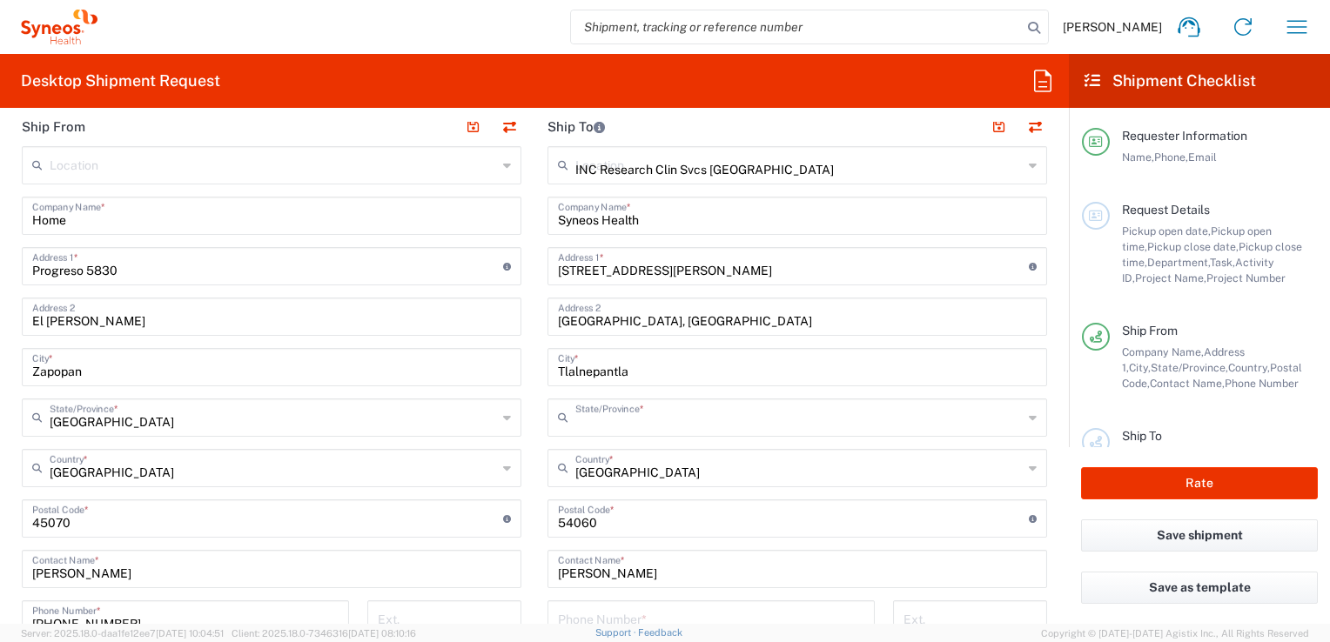
type input "[GEOGRAPHIC_DATA]"
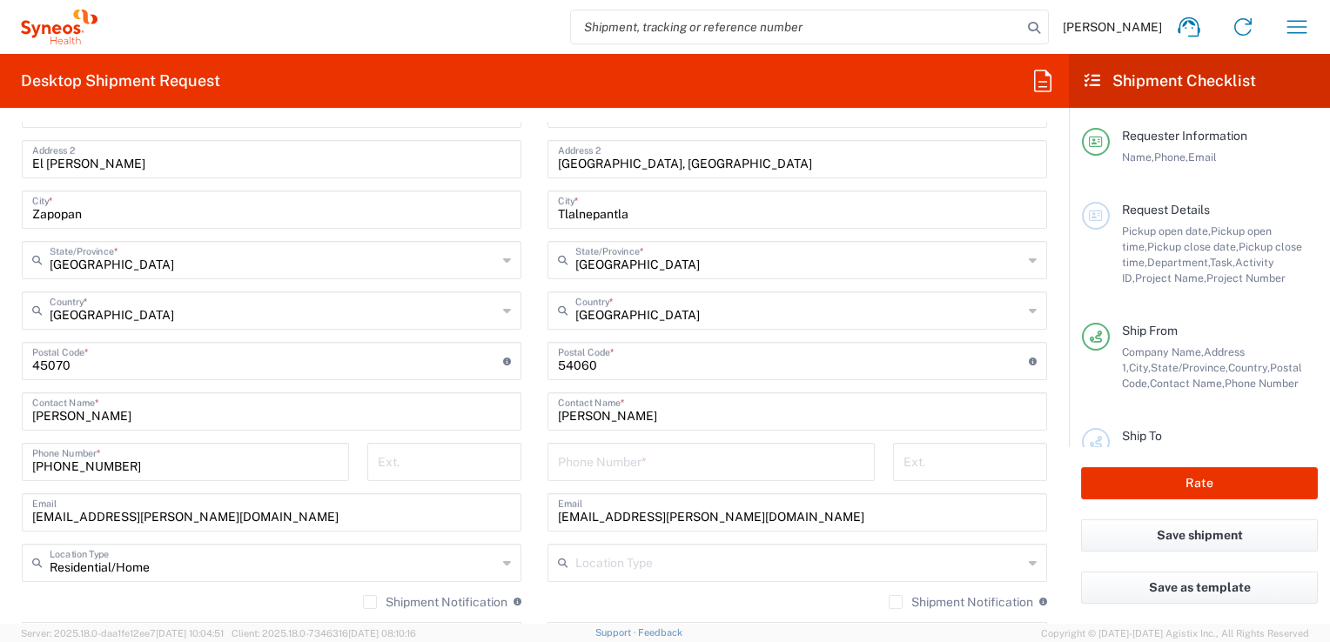
scroll to position [871, 0]
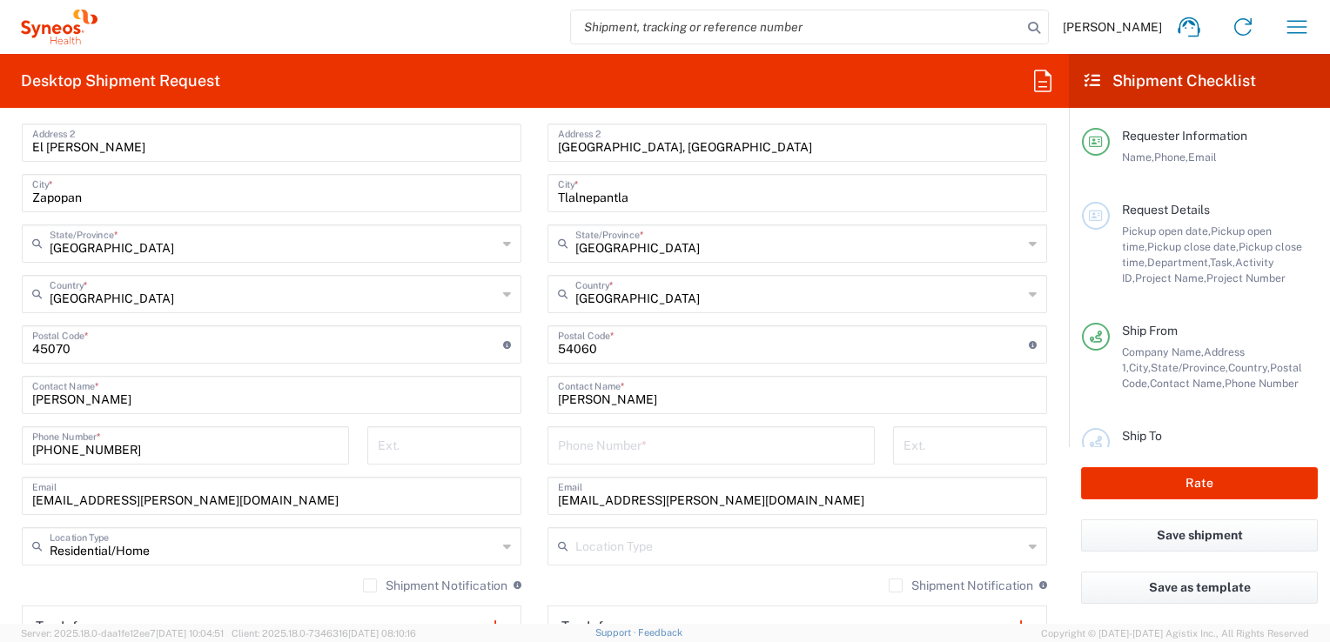
click at [727, 402] on input "[PERSON_NAME]" at bounding box center [797, 394] width 479 height 30
type input "L"
type input "[PERSON_NAME]"
click at [671, 460] on div "Phone Number *" at bounding box center [711, 446] width 327 height 38
click at [572, 444] on input "556599091" at bounding box center [711, 444] width 306 height 30
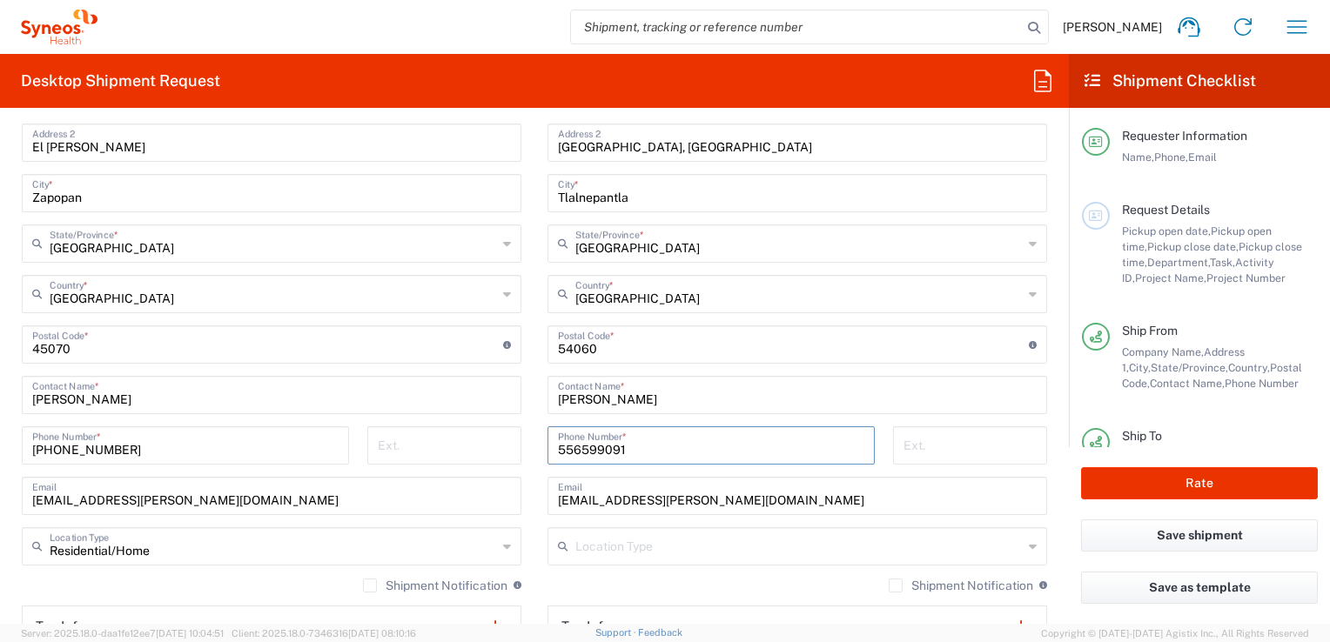
click at [595, 447] on input "556599091" at bounding box center [711, 444] width 306 height 30
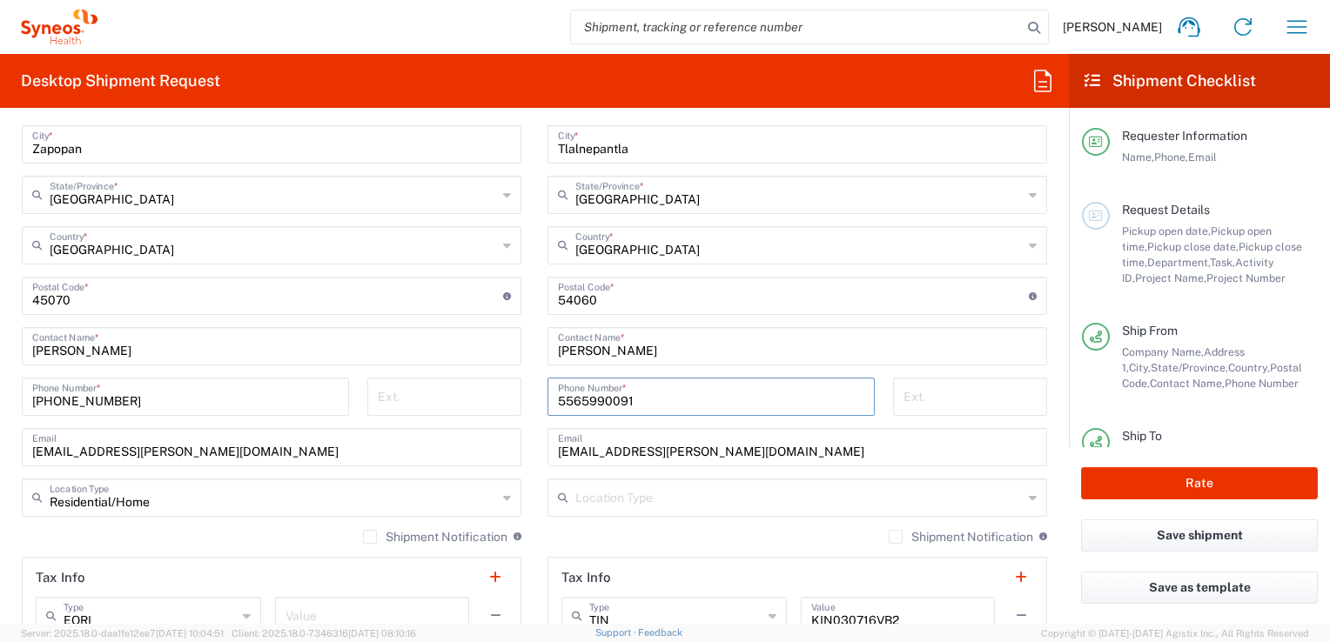
scroll to position [958, 0]
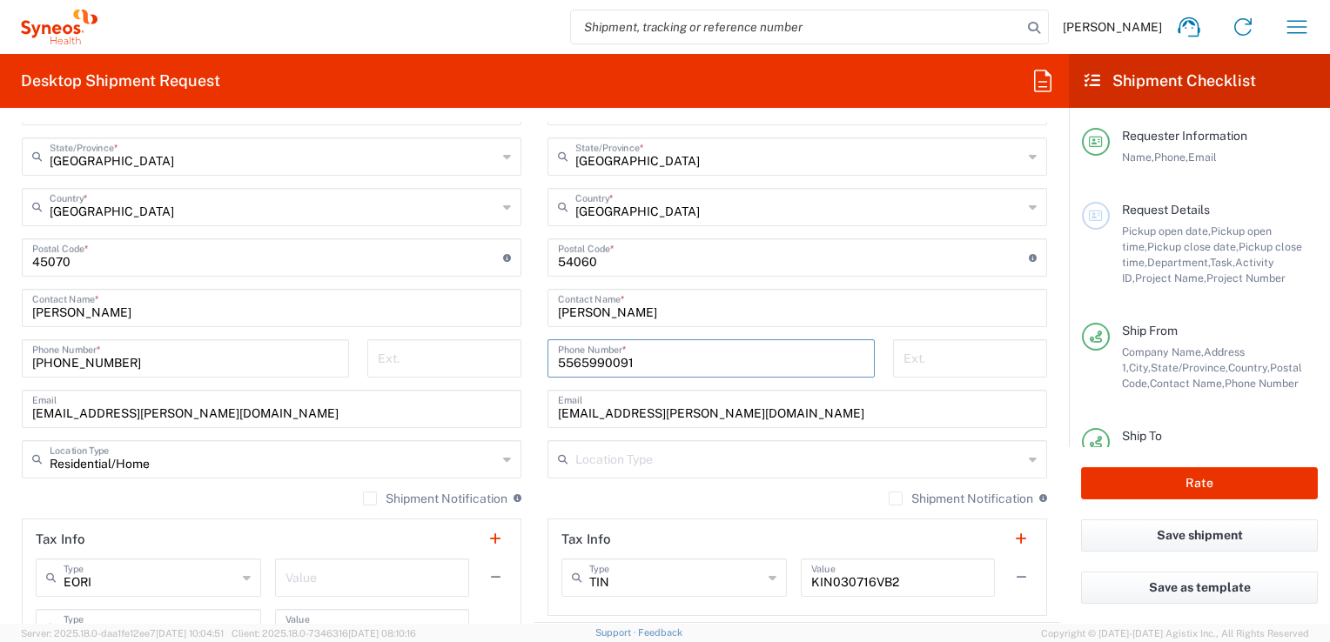
type input "5565990091"
click at [615, 410] on input "[EMAIL_ADDRESS][PERSON_NAME][DOMAIN_NAME]" at bounding box center [797, 408] width 479 height 30
type input "[PERSON_NAME][EMAIL_ADDRESS][DOMAIN_NAME]"
click at [753, 470] on input "text" at bounding box center [798, 458] width 447 height 30
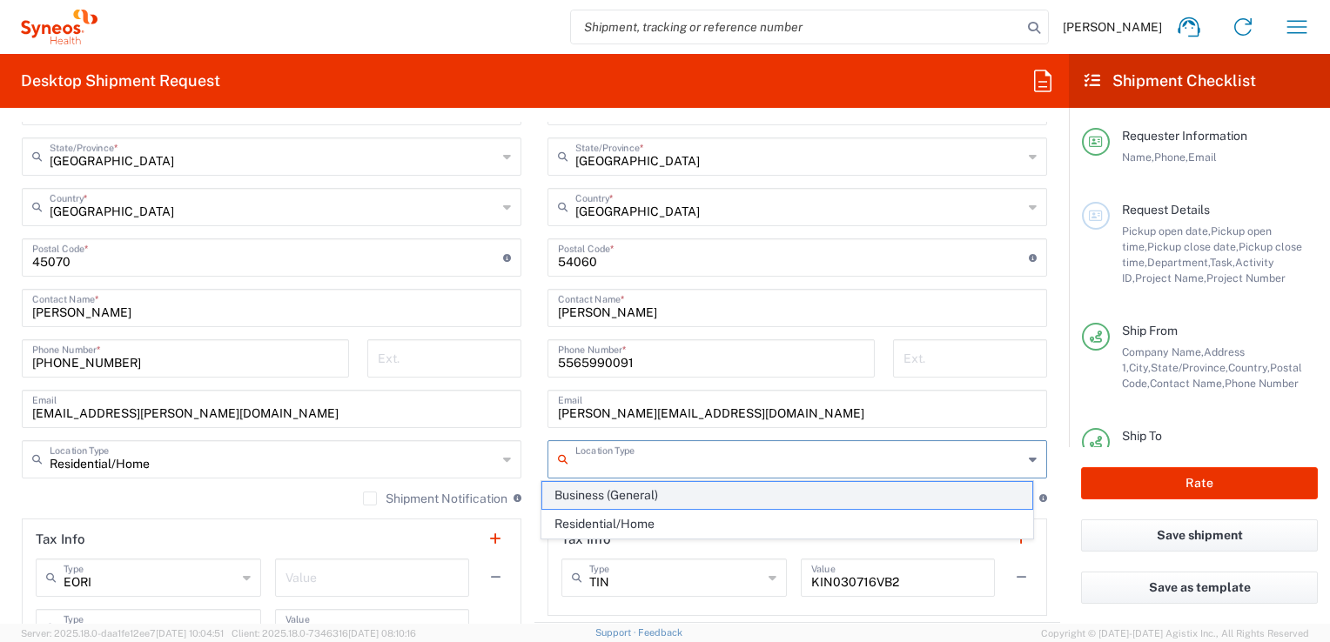
click at [694, 500] on span "Business (General)" at bounding box center [786, 495] width 489 height 27
type input "Business (General)"
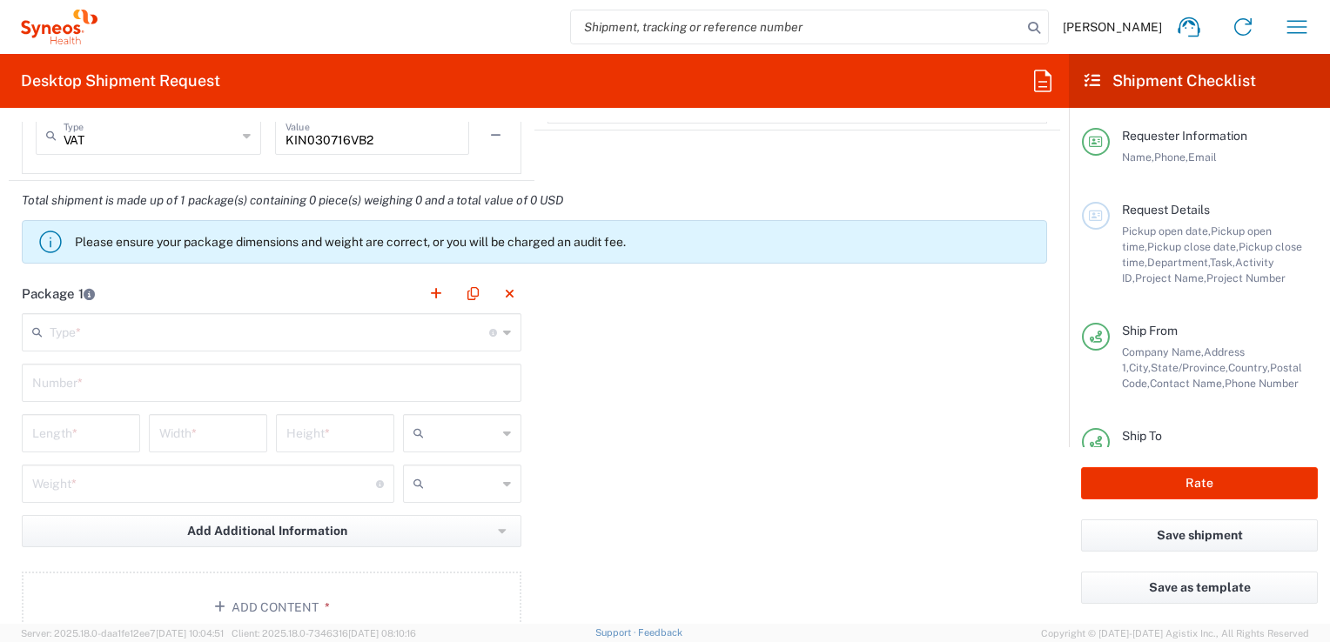
scroll to position [1480, 0]
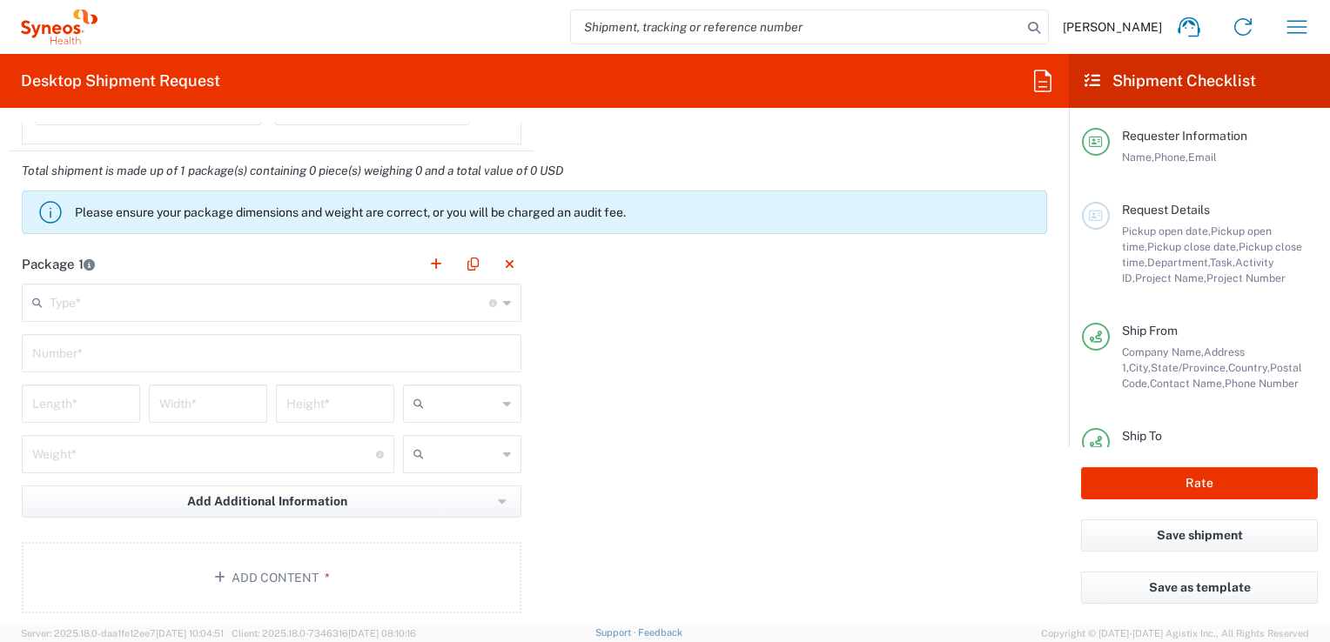
click at [463, 303] on input "text" at bounding box center [270, 301] width 440 height 30
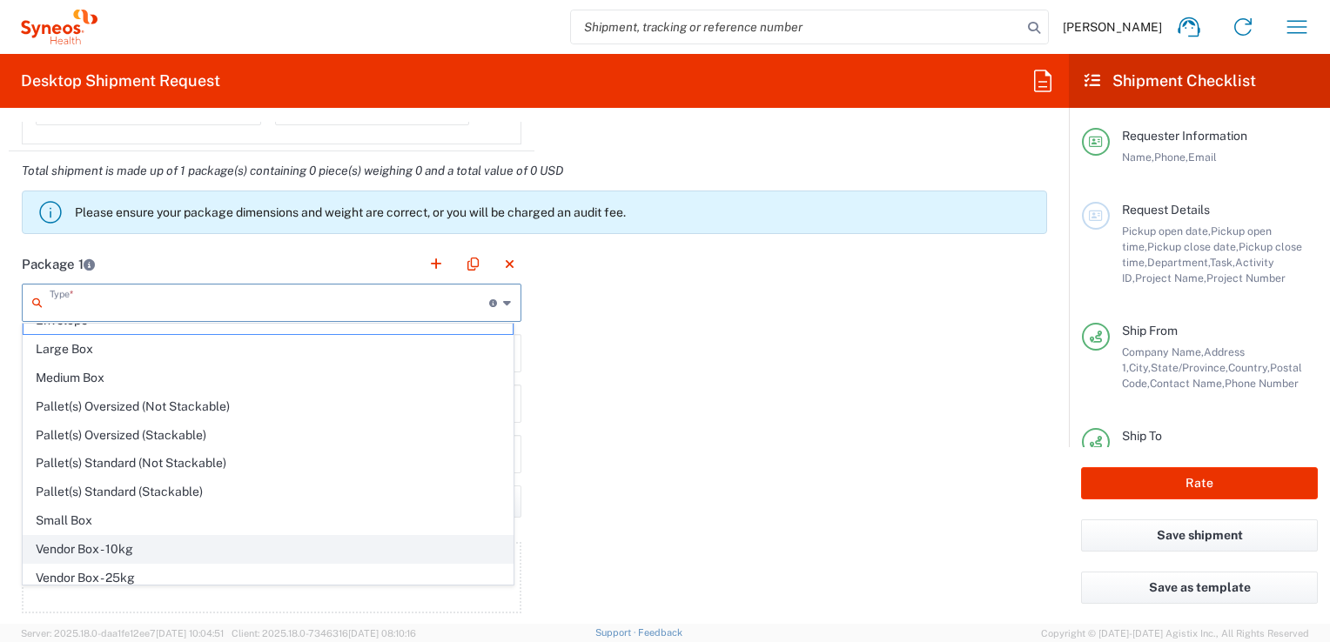
scroll to position [0, 0]
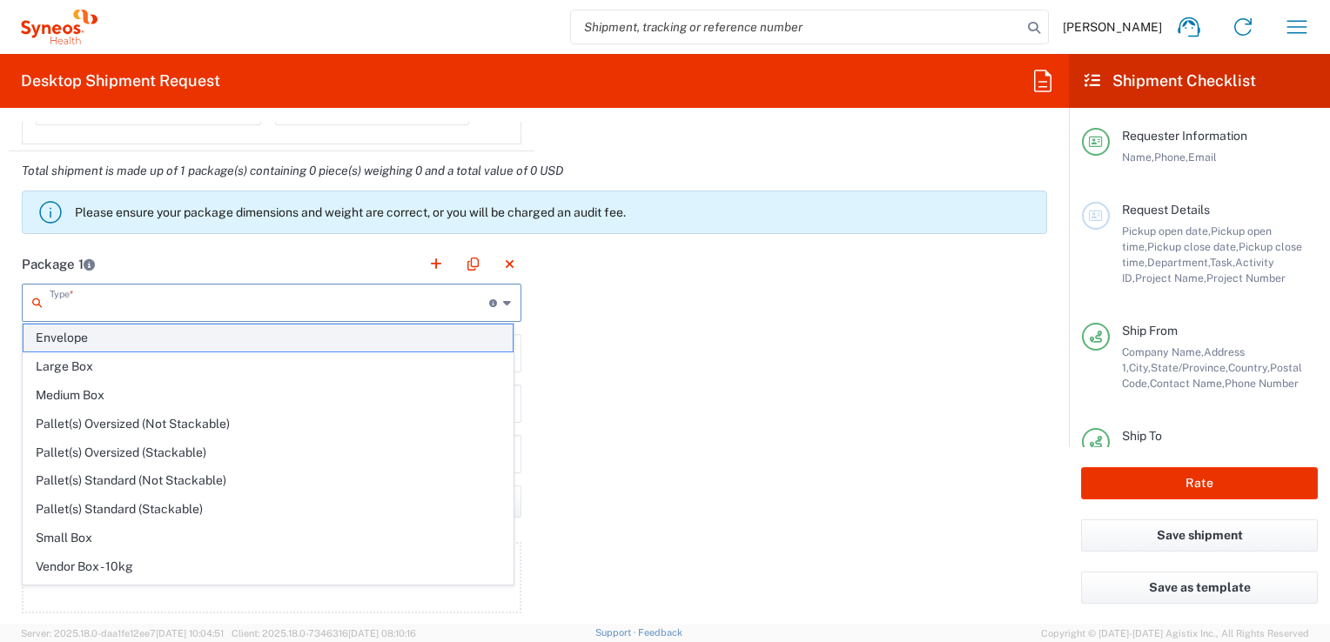
click at [112, 336] on span "Envelope" at bounding box center [268, 338] width 489 height 27
type input "Envelope"
type input "1"
type input "9.5"
type input "12.5"
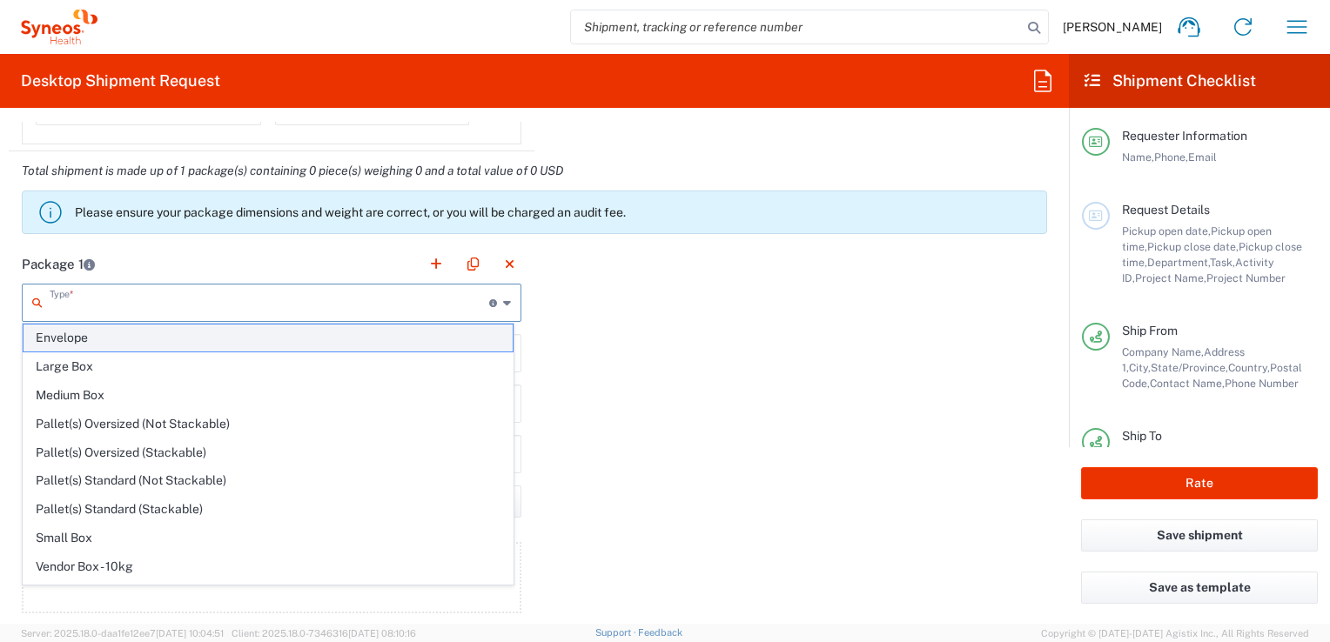
type input "0.25"
type input "in"
type input "0.45"
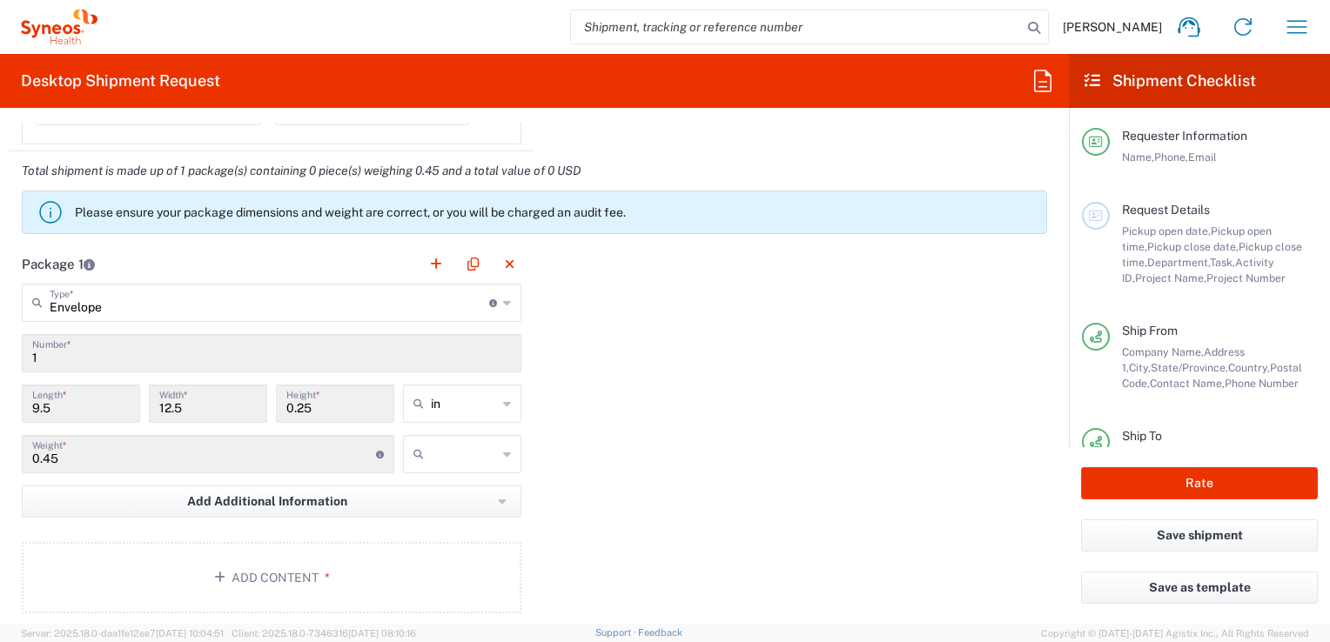
click at [503, 402] on icon at bounding box center [507, 404] width 8 height 28
click at [444, 460] on span "cm" at bounding box center [456, 467] width 113 height 27
type input "24.13"
type input "31.75"
type input "0.64"
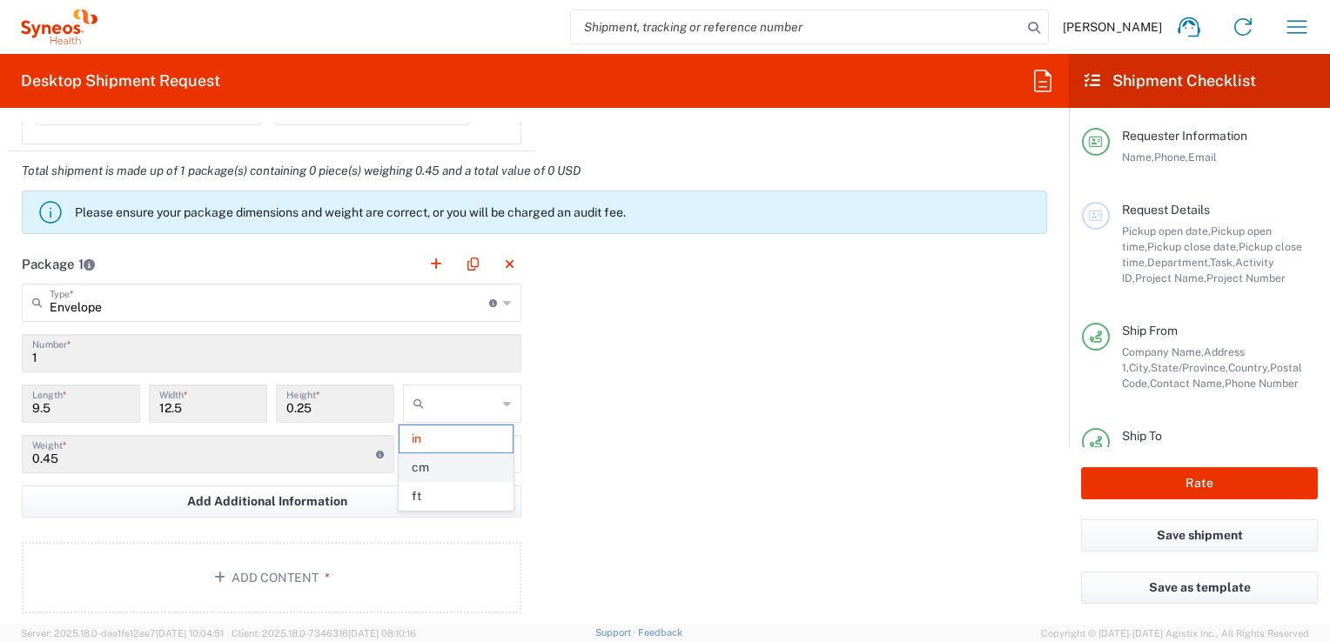
type input "cm"
click at [503, 451] on icon at bounding box center [507, 454] width 8 height 28
click at [480, 481] on span "kgs" at bounding box center [456, 489] width 113 height 27
type input "kgs"
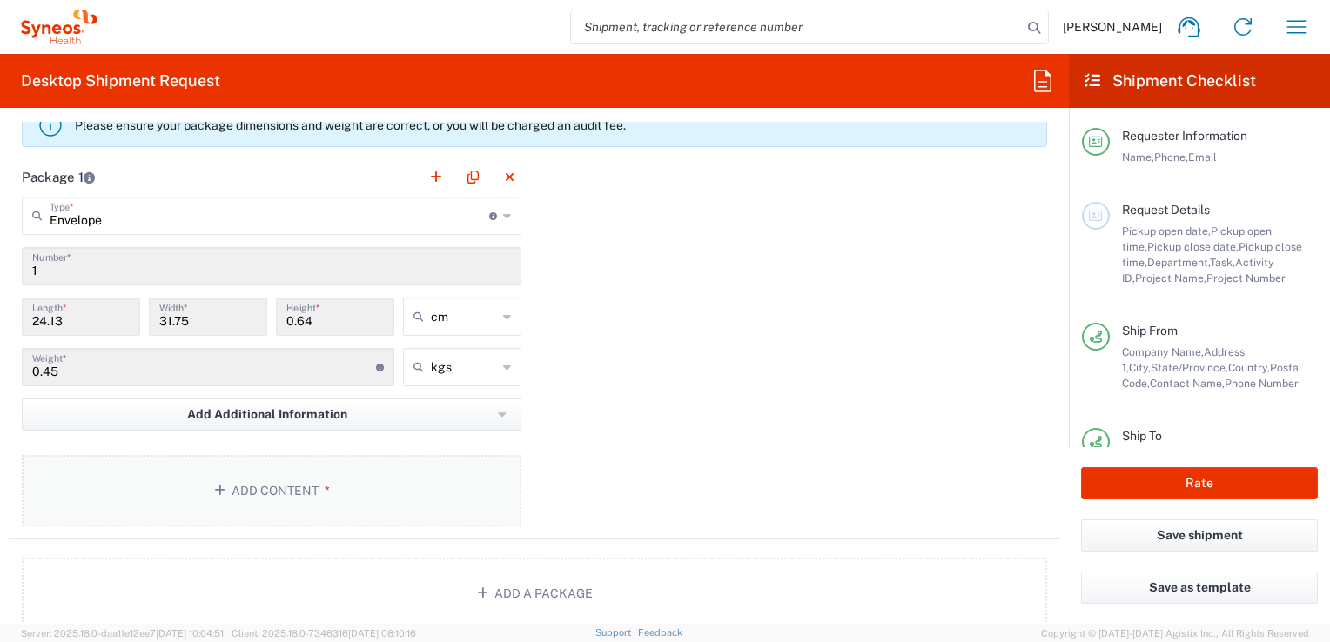
click at [413, 500] on button "Add Content *" at bounding box center [272, 490] width 500 height 71
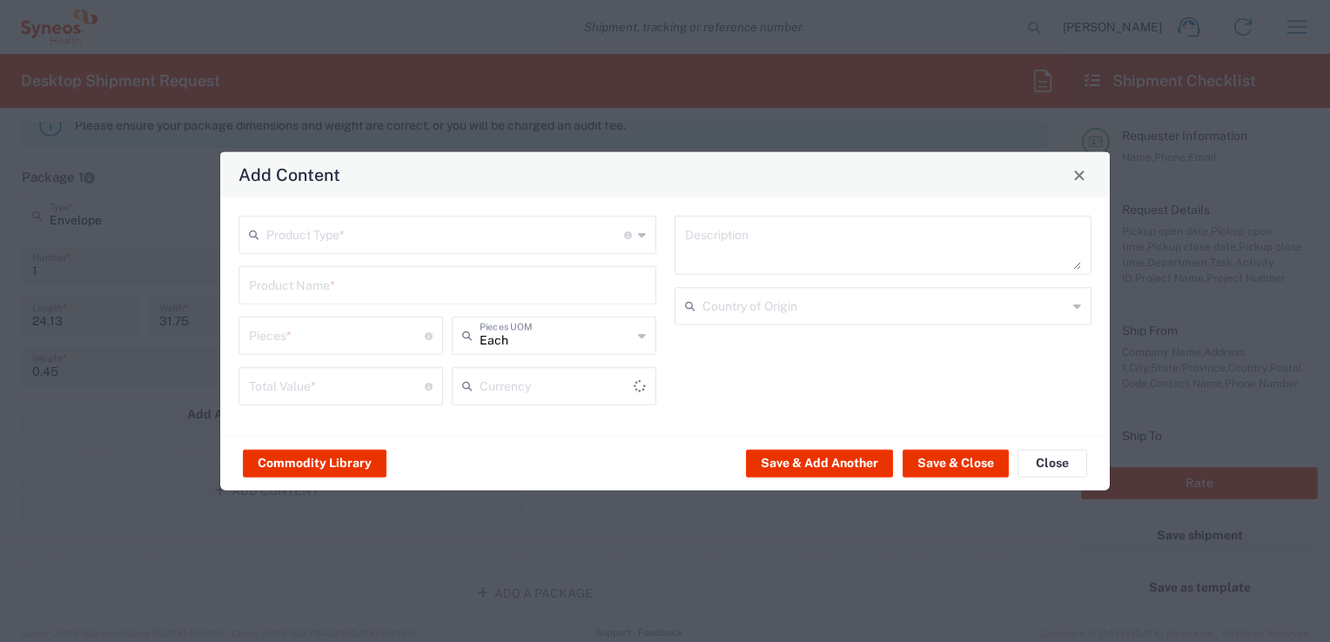
type input "US Dollar"
click at [555, 240] on input "text" at bounding box center [445, 233] width 358 height 30
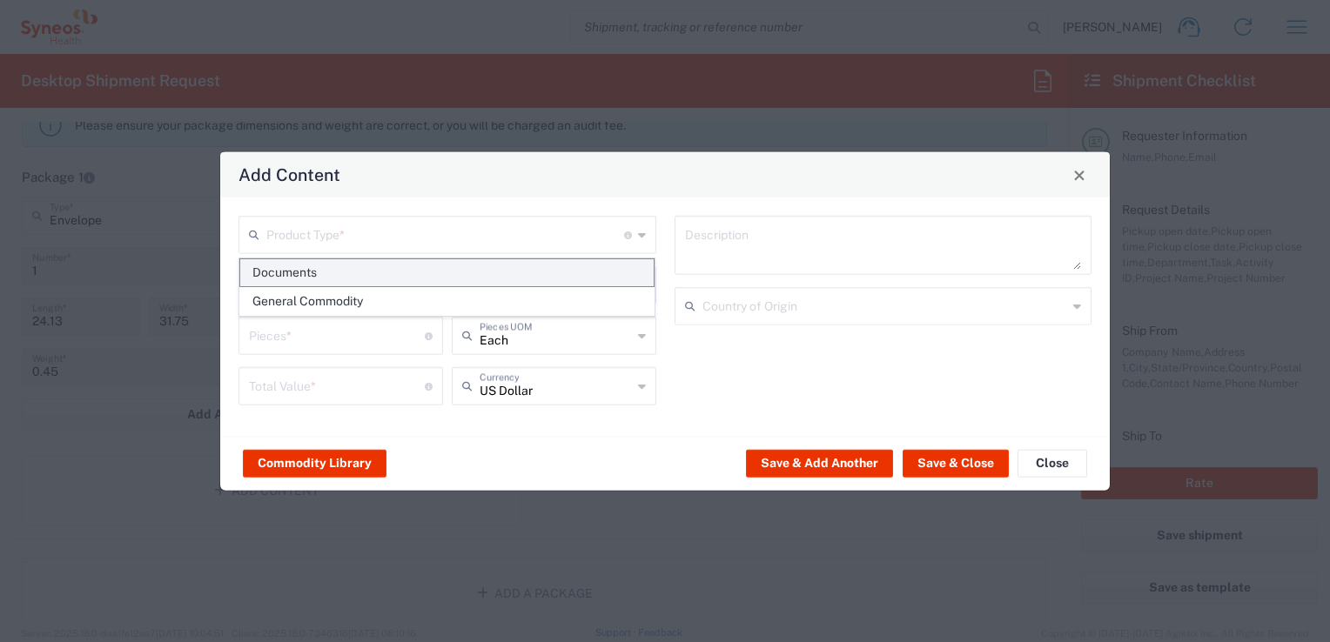
click at [427, 276] on span "Documents" at bounding box center [447, 272] width 414 height 27
type input "Documents"
type input "1"
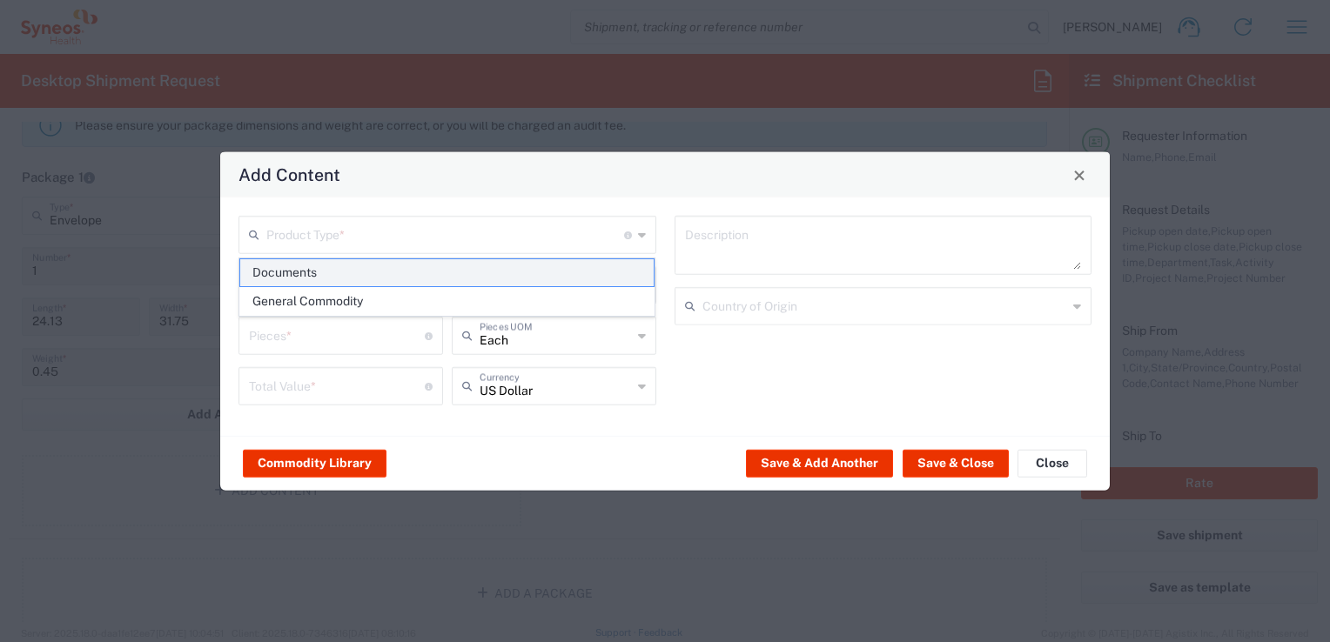
type textarea "Documents"
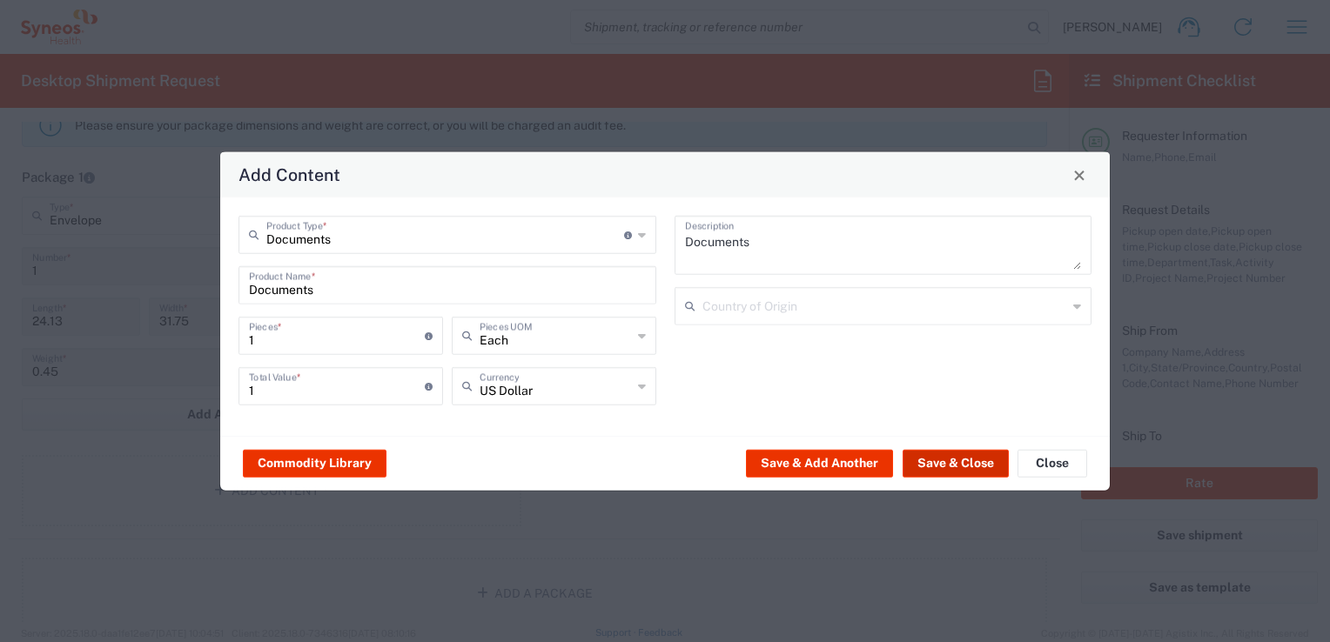
drag, startPoint x: 951, startPoint y: 472, endPoint x: 958, endPoint y: 444, distance: 28.9
click at [951, 471] on button "Save & Close" at bounding box center [956, 463] width 106 height 28
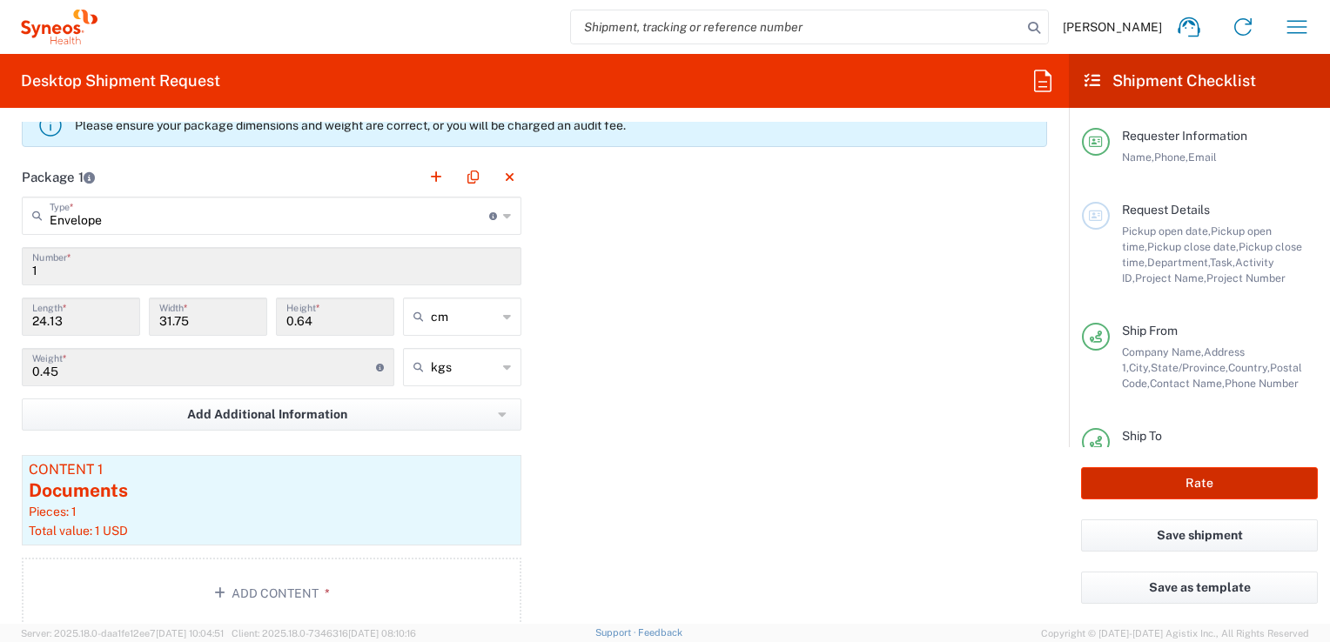
click at [1121, 482] on button "Rate" at bounding box center [1199, 483] width 237 height 32
type input "3243 DEPARTMENTAL EXPENSE"
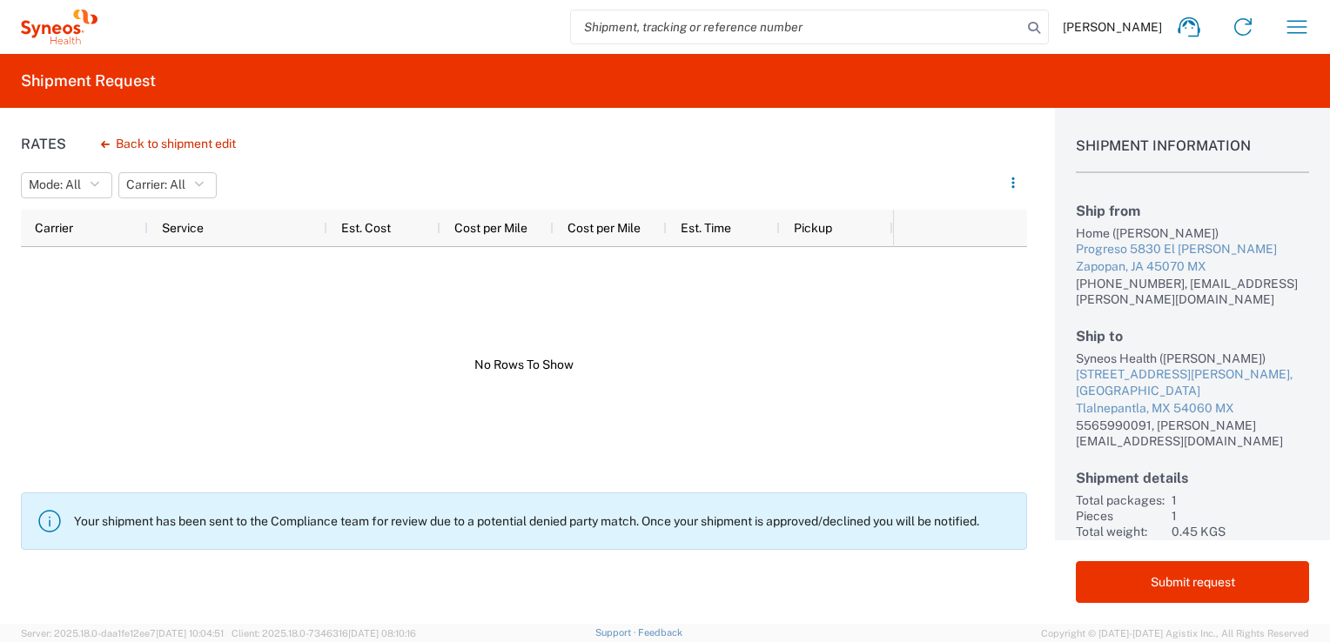
scroll to position [93, 0]
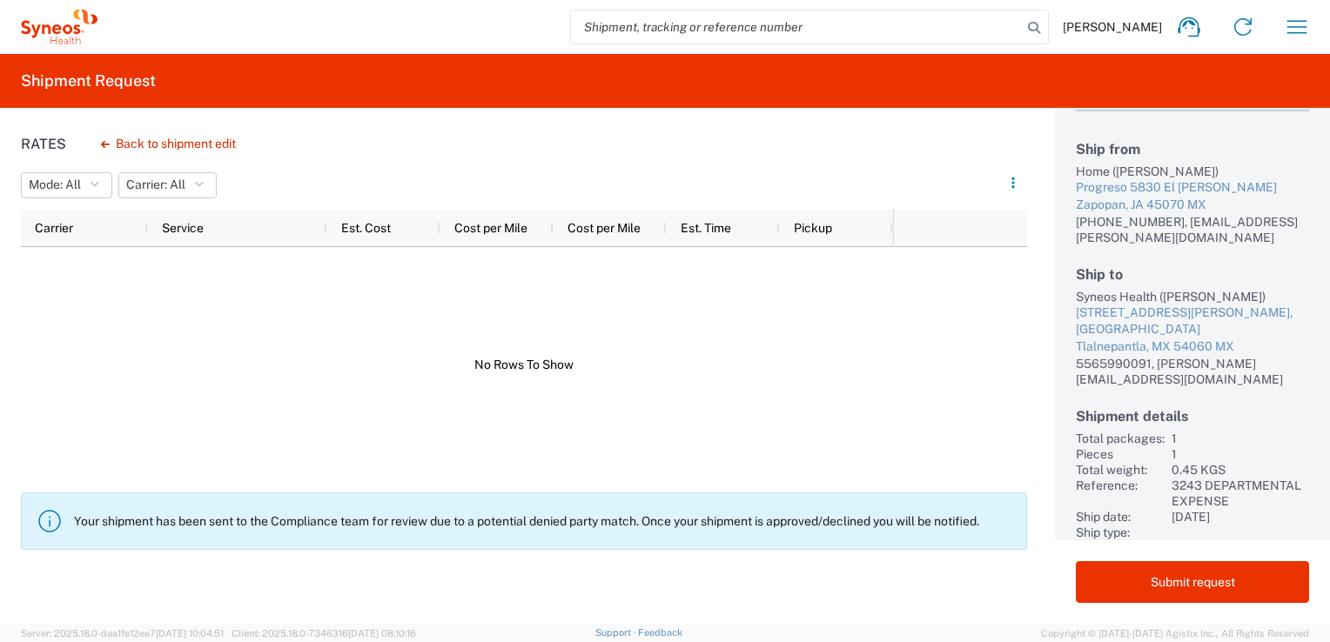
click at [44, 523] on icon at bounding box center [50, 522] width 28 height 28
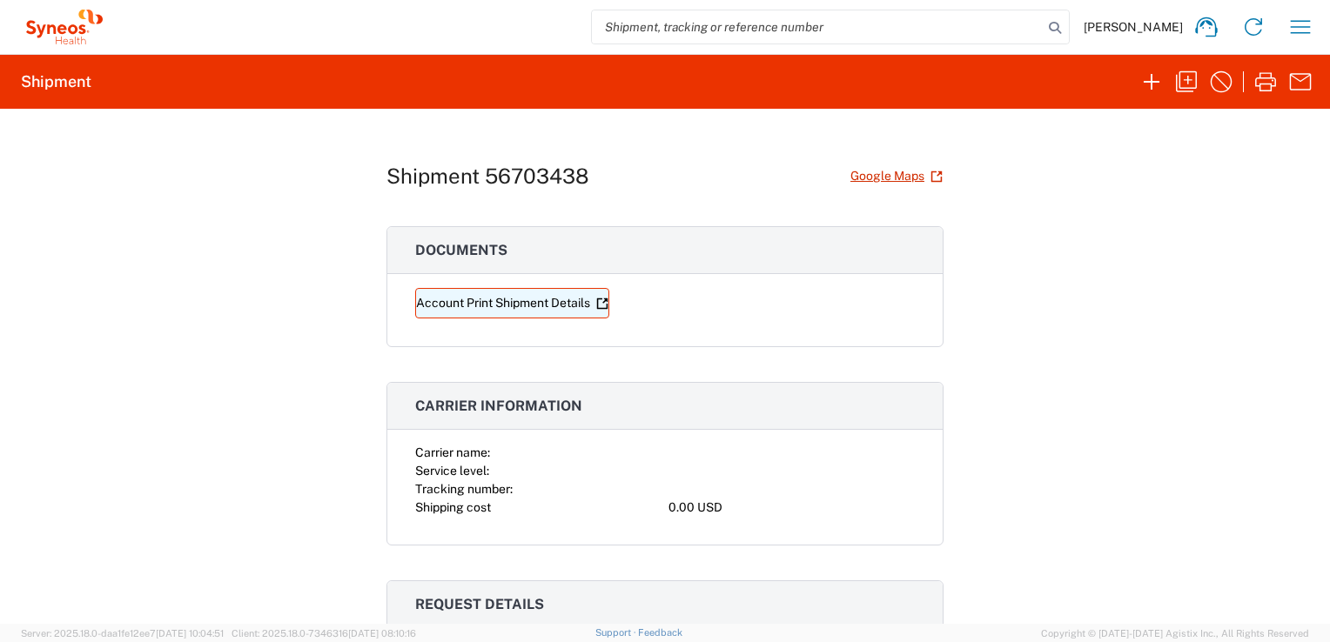
click at [431, 294] on link "Account Print Shipment Details" at bounding box center [512, 303] width 194 height 30
click at [431, 294] on agx-block-ui "Lennin Tapia Home Shipment estimator Shipment tracking Desktop shipment request…" at bounding box center [665, 321] width 1330 height 642
